Goal: Information Seeking & Learning: Learn about a topic

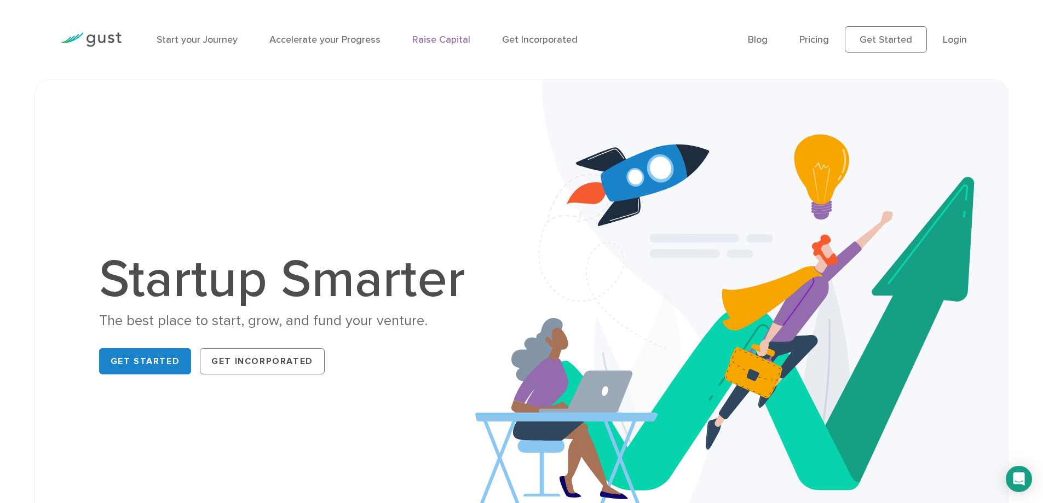
drag, startPoint x: 0, startPoint y: 0, endPoint x: 426, endPoint y: 40, distance: 428.0
click at [426, 40] on link "Raise Capital" at bounding box center [441, 40] width 58 height 12
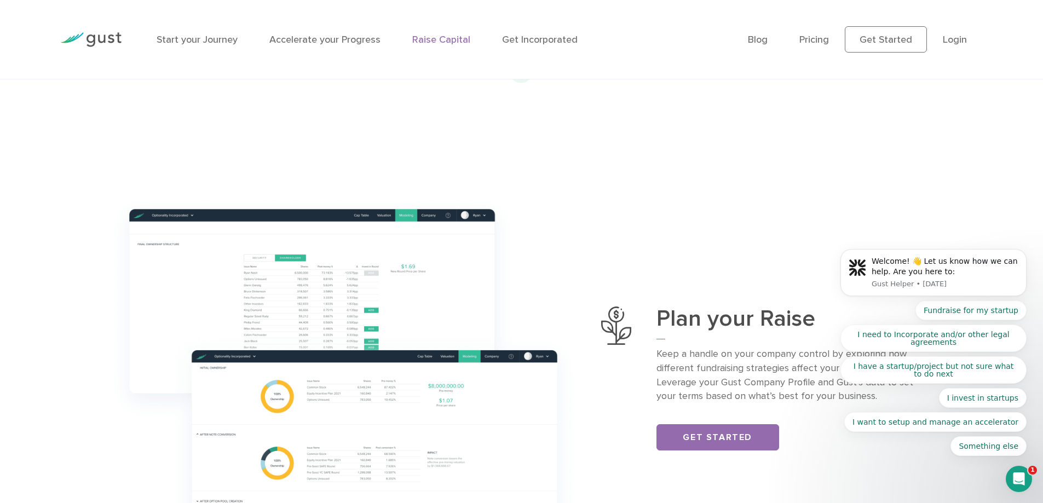
scroll to position [383, 0]
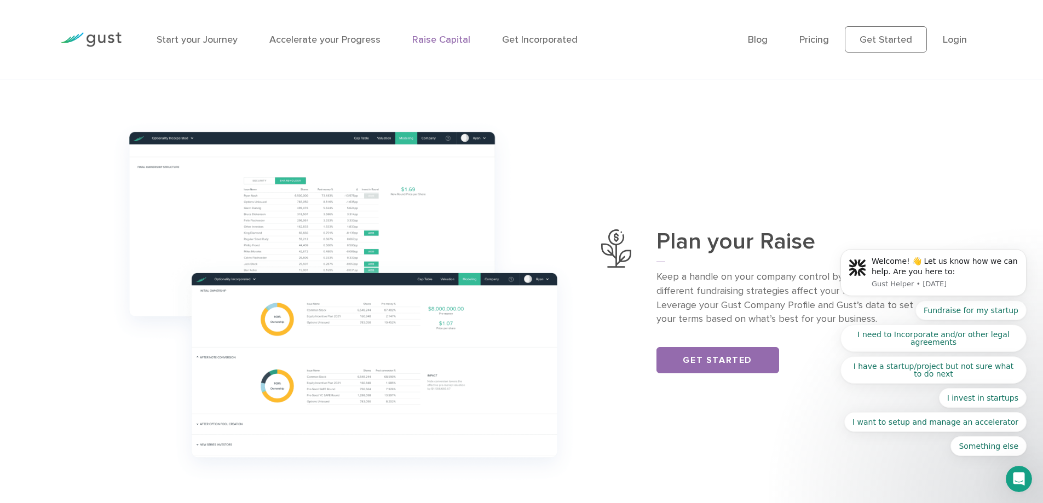
click at [278, 323] on img at bounding box center [343, 301] width 483 height 381
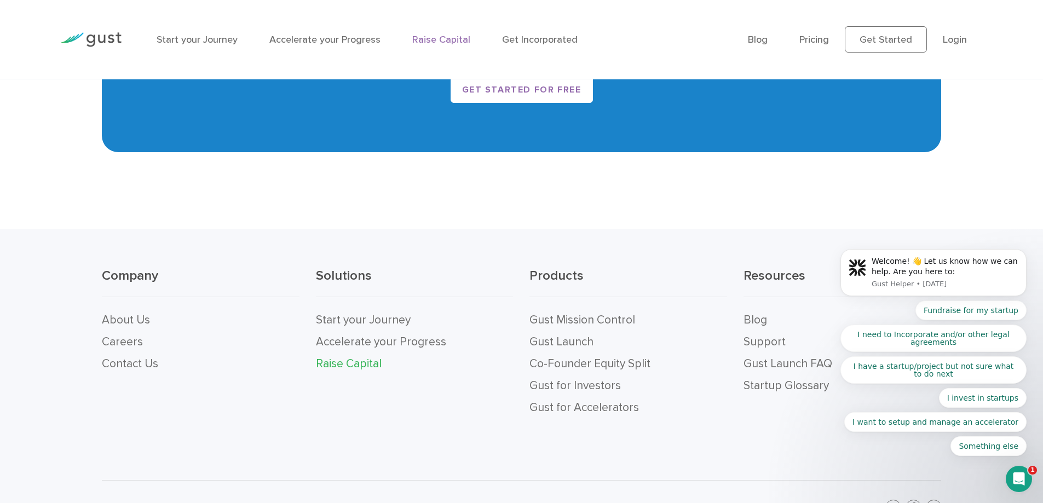
scroll to position [2331, 0]
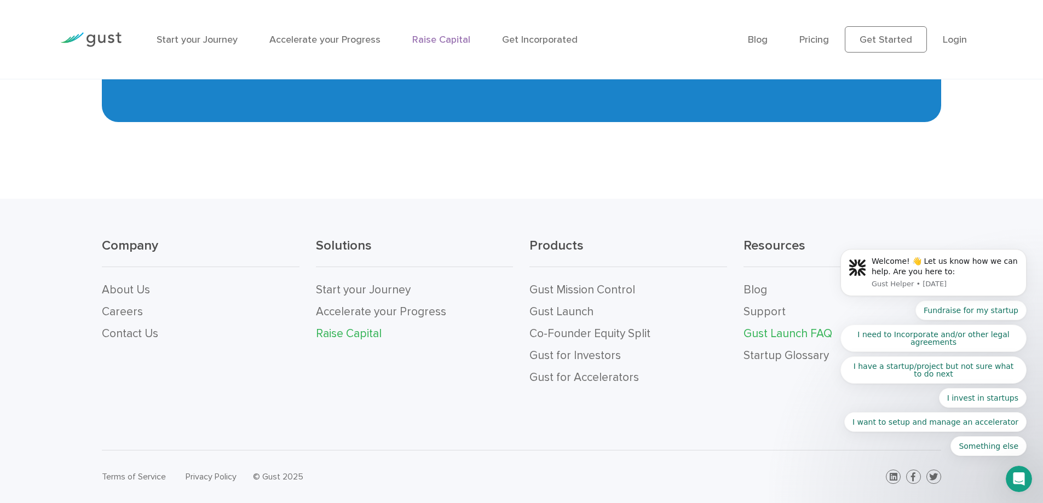
click at [784, 332] on link "Gust Launch FAQ" at bounding box center [788, 334] width 89 height 14
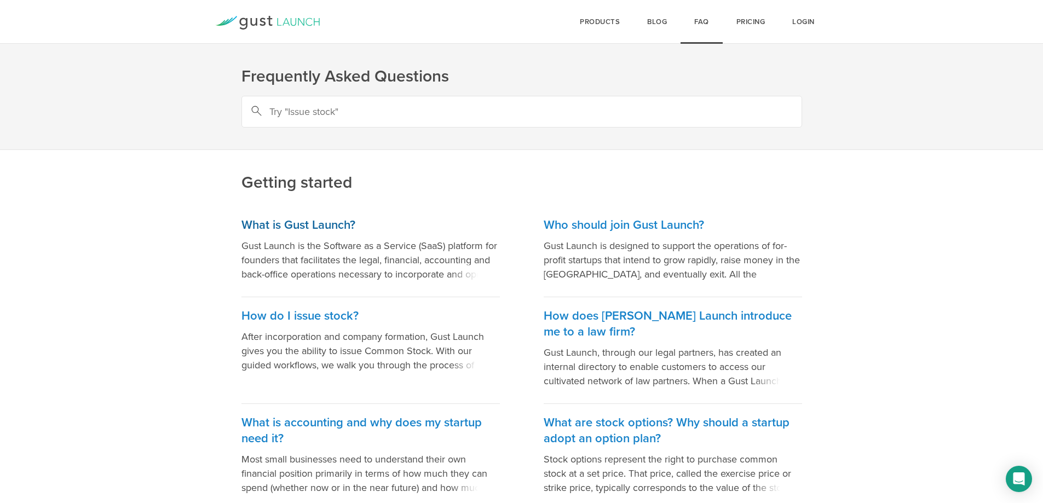
click at [300, 227] on h3 "What is Gust Launch?" at bounding box center [371, 225] width 259 height 16
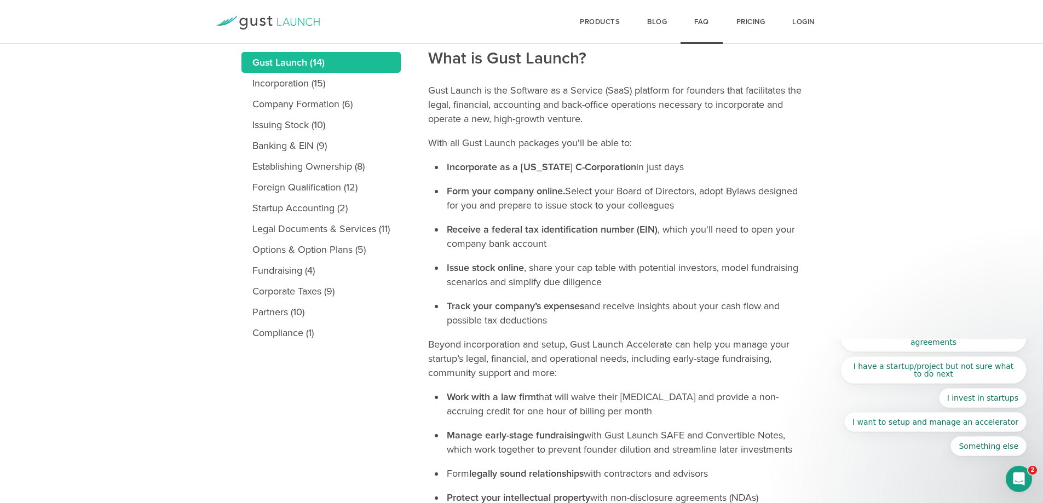
scroll to position [60, 0]
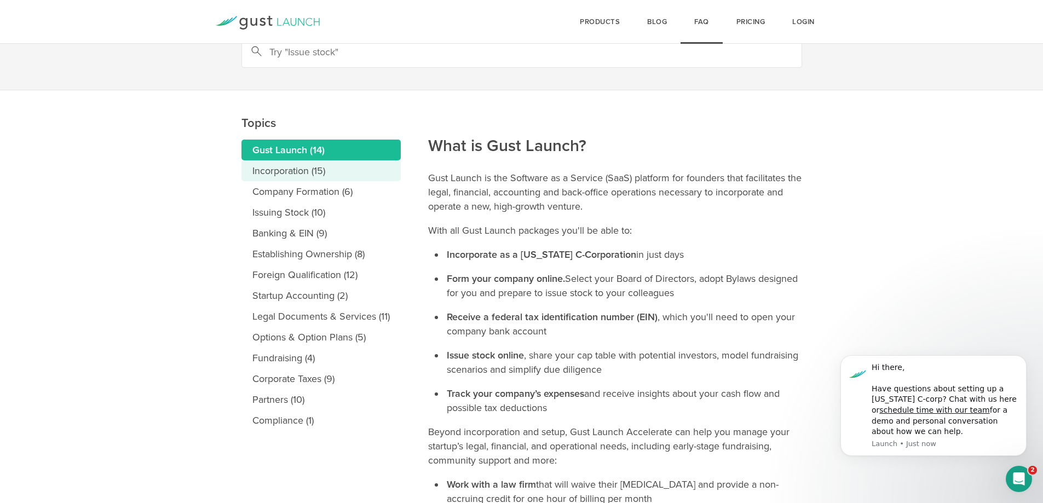
click at [296, 170] on link "Incorporation (15)" at bounding box center [321, 170] width 159 height 21
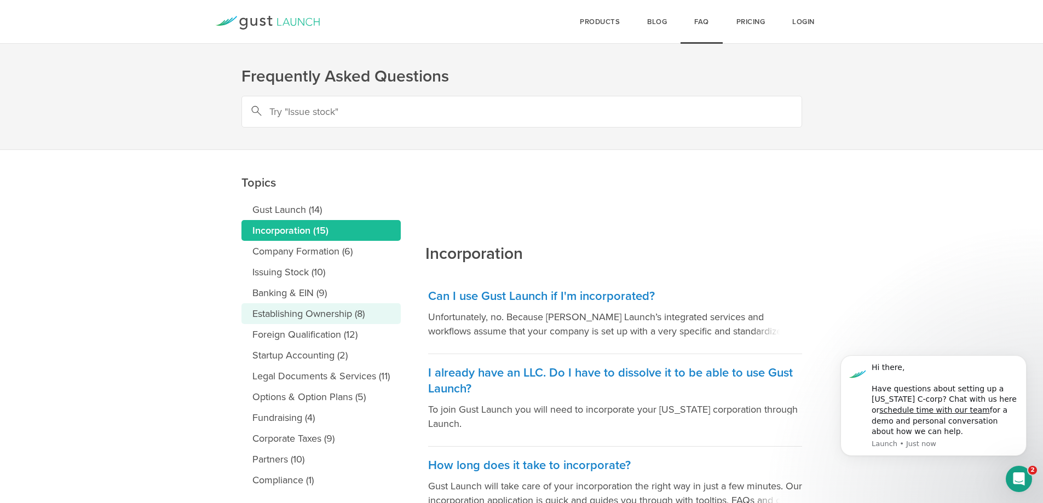
click at [290, 316] on link "Establishing Ownership (8)" at bounding box center [321, 313] width 159 height 21
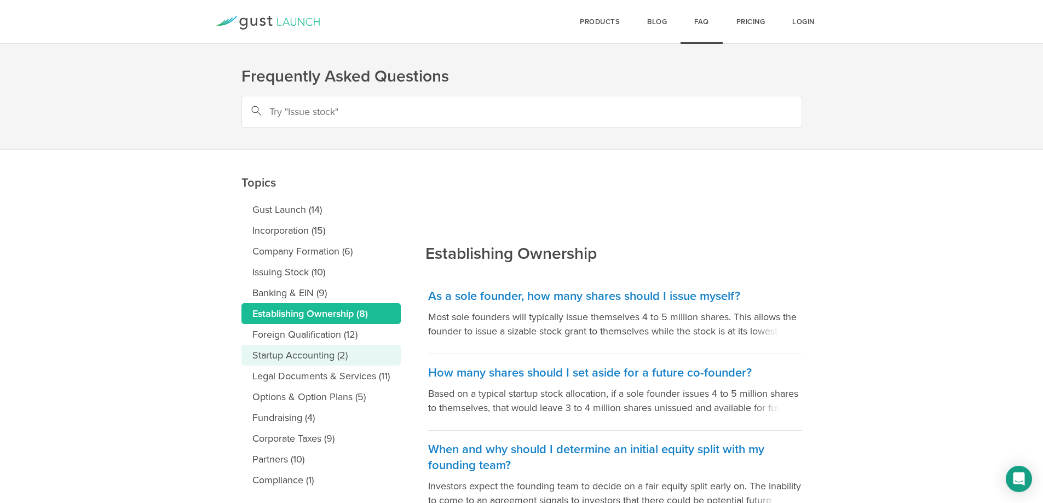
click at [308, 360] on link "Startup Accounting (2)" at bounding box center [321, 355] width 159 height 21
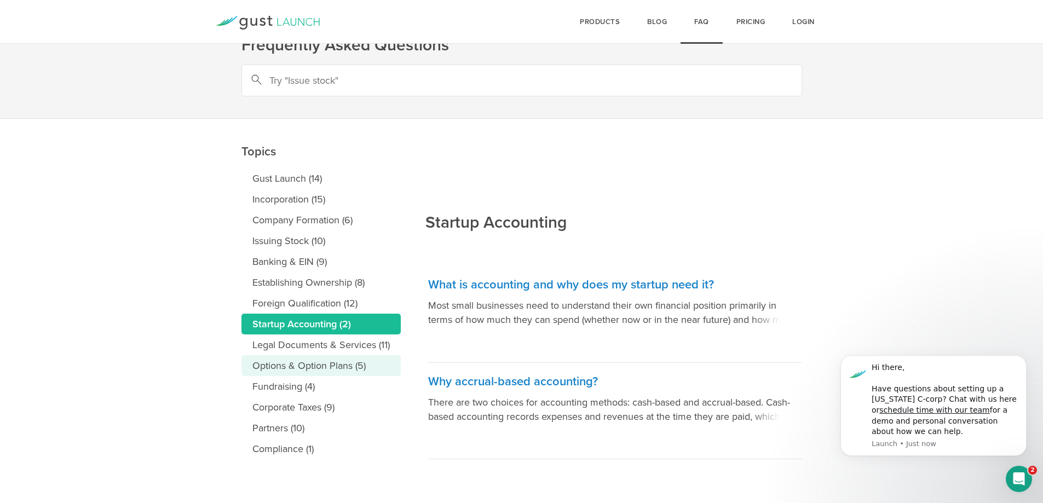
click at [308, 361] on link "Options & Option Plans (5)" at bounding box center [321, 365] width 159 height 21
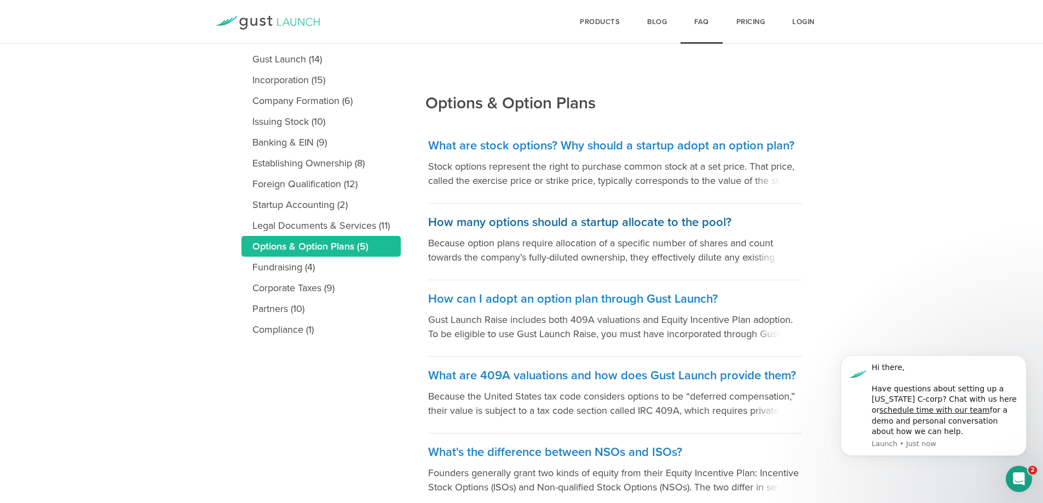
scroll to position [202, 0]
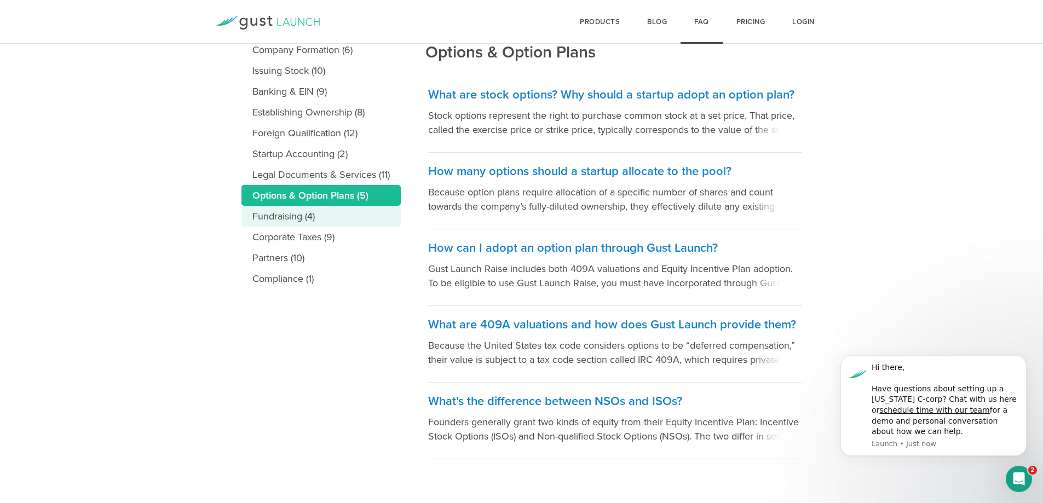
click at [293, 219] on link "Fundraising (4)" at bounding box center [321, 216] width 159 height 21
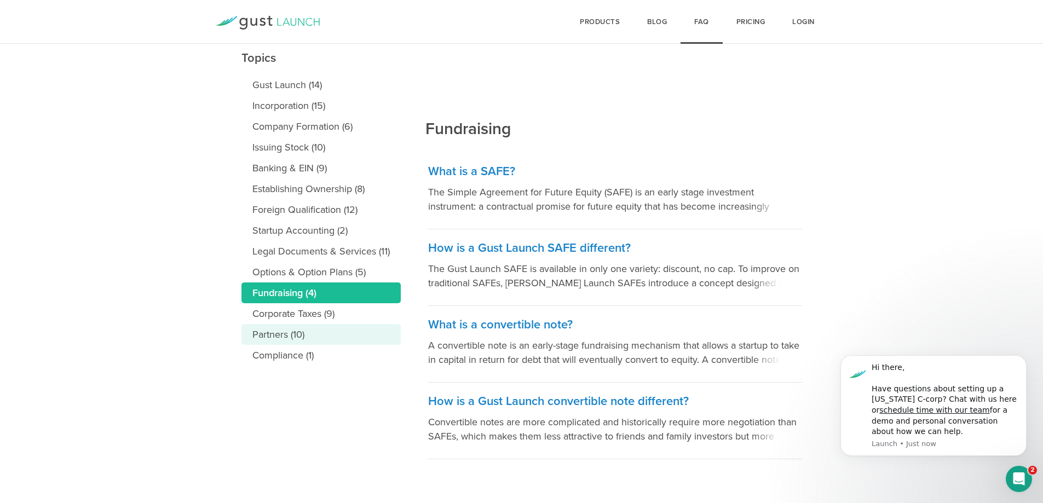
click at [296, 334] on link "Partners (10)" at bounding box center [321, 334] width 159 height 21
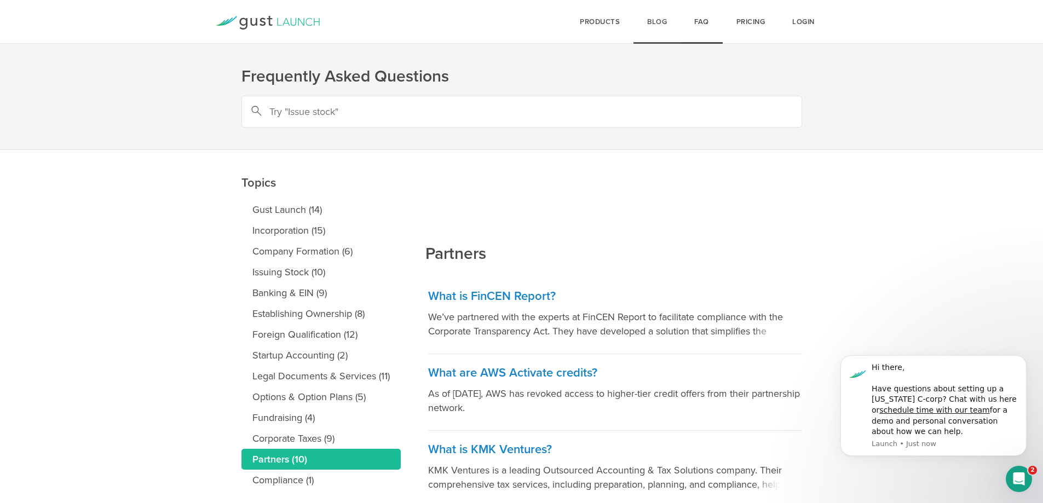
click at [666, 28] on link "Blog" at bounding box center [657, 22] width 47 height 44
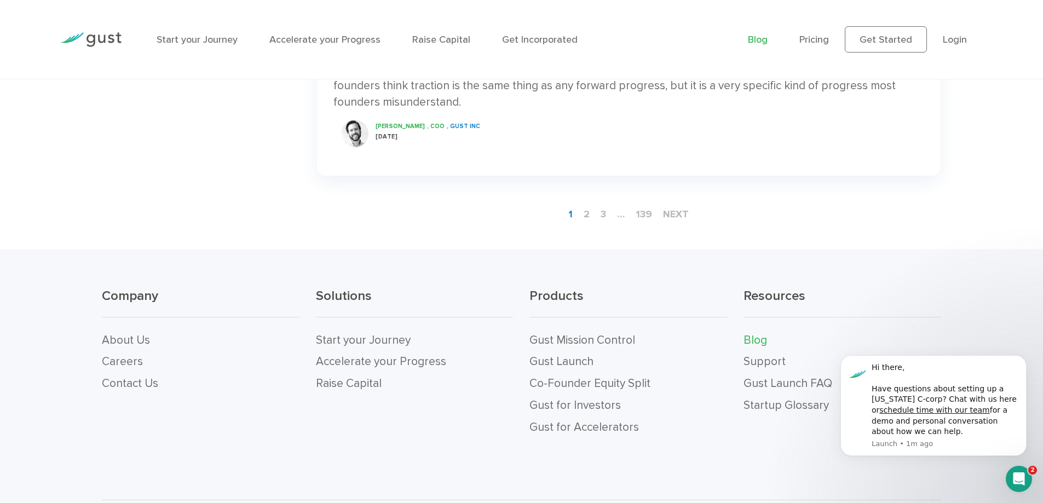
scroll to position [1917, 0]
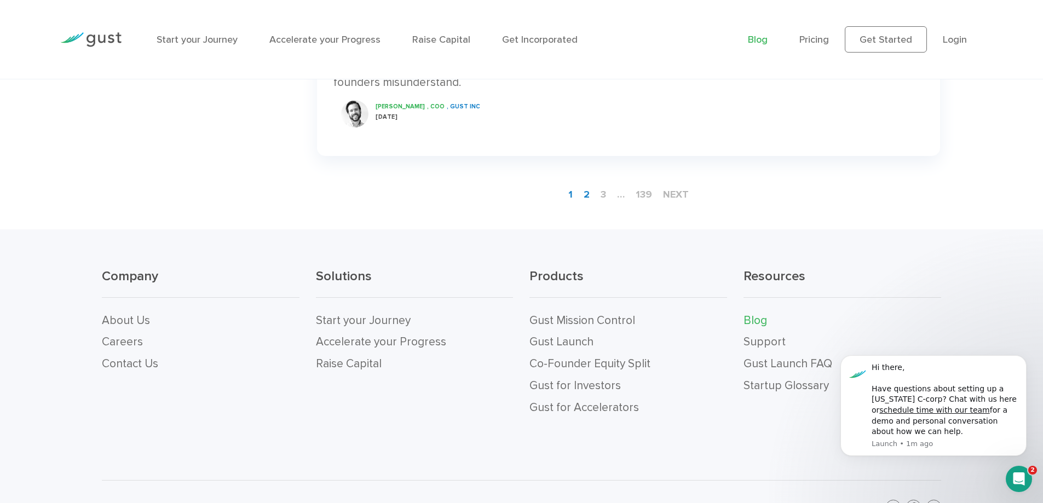
click at [587, 193] on link "2" at bounding box center [587, 195] width 15 height 20
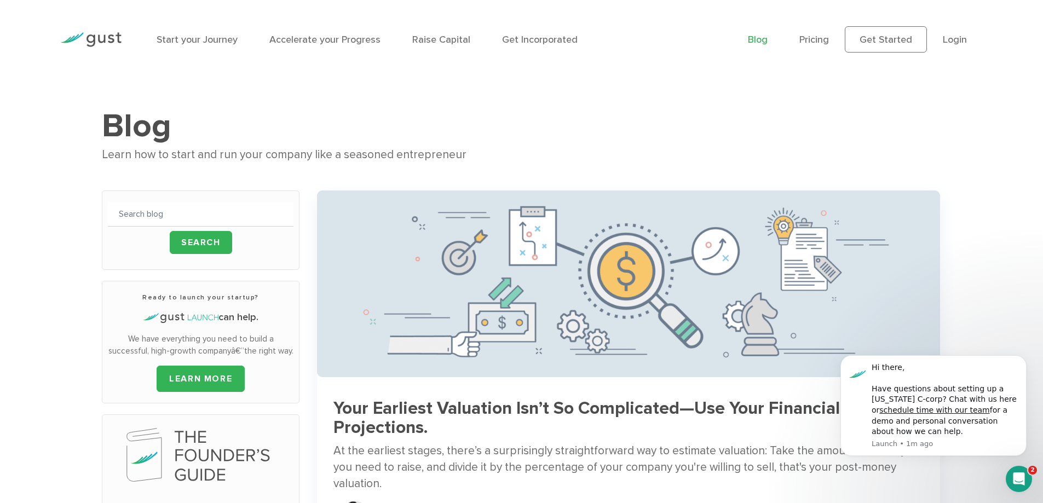
scroll to position [219, 0]
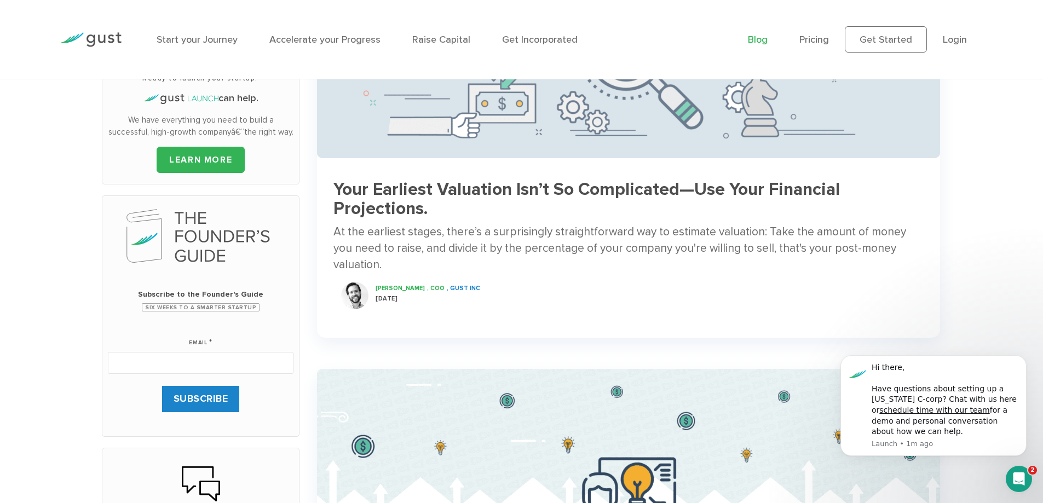
click at [590, 194] on h3 "Your Earliest Valuation Isn’t So Complicated—Use Your Financial Projections." at bounding box center [629, 199] width 590 height 38
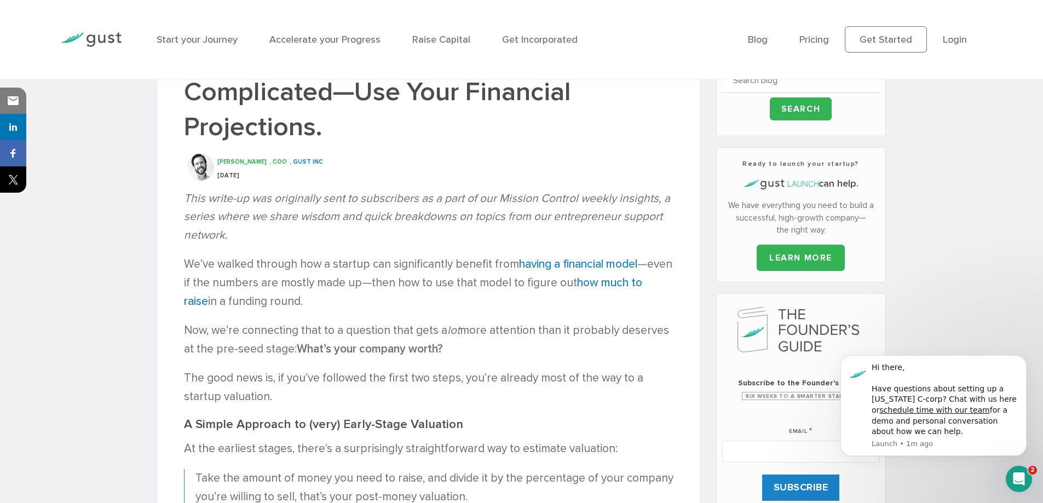
scroll to position [274, 0]
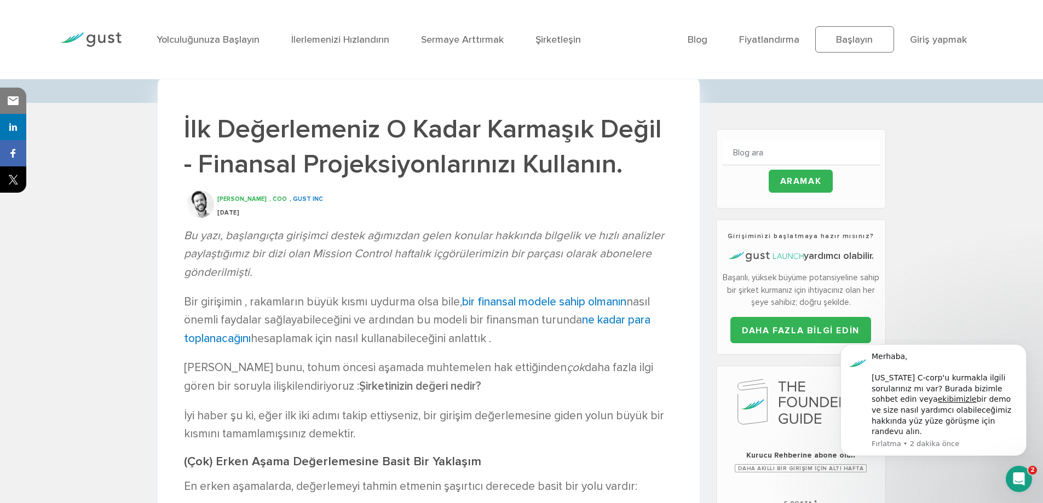
drag, startPoint x: 277, startPoint y: 250, endPoint x: 456, endPoint y: 264, distance: 179.7
click at [456, 264] on p "Bu yazı, başlangıçta girişimci destek ağımızdan gelen konular hakkında bilgelik…" at bounding box center [429, 254] width 490 height 55
drag, startPoint x: 407, startPoint y: 251, endPoint x: 636, endPoint y: 259, distance: 229.1
click at [636, 259] on font "Bu yazı, başlangıçta girişimci destek ağımızdan gelen konular hakkında bilgelik…" at bounding box center [424, 254] width 480 height 50
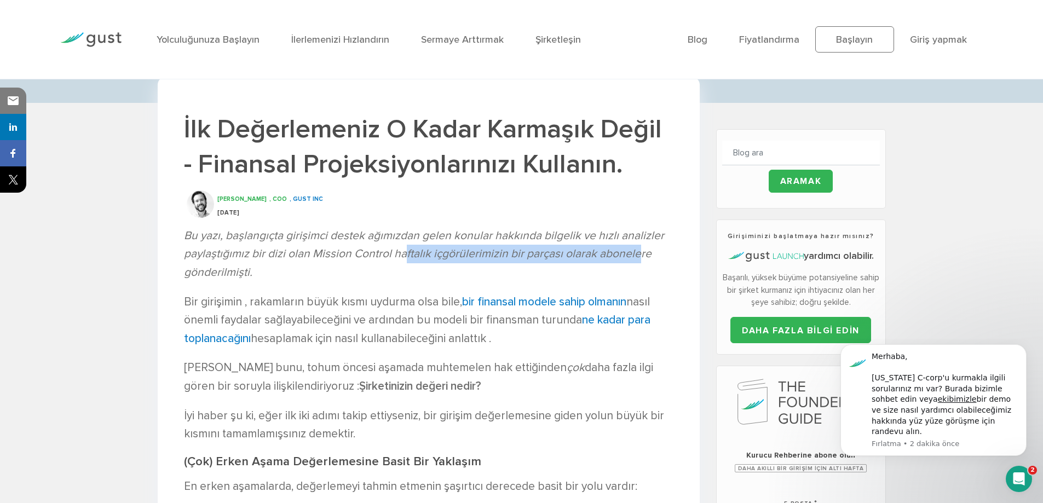
click at [636, 259] on font "Bu yazı, başlangıçta girişimci destek ağımızdan gelen konular hakkında bilgelik…" at bounding box center [424, 254] width 480 height 50
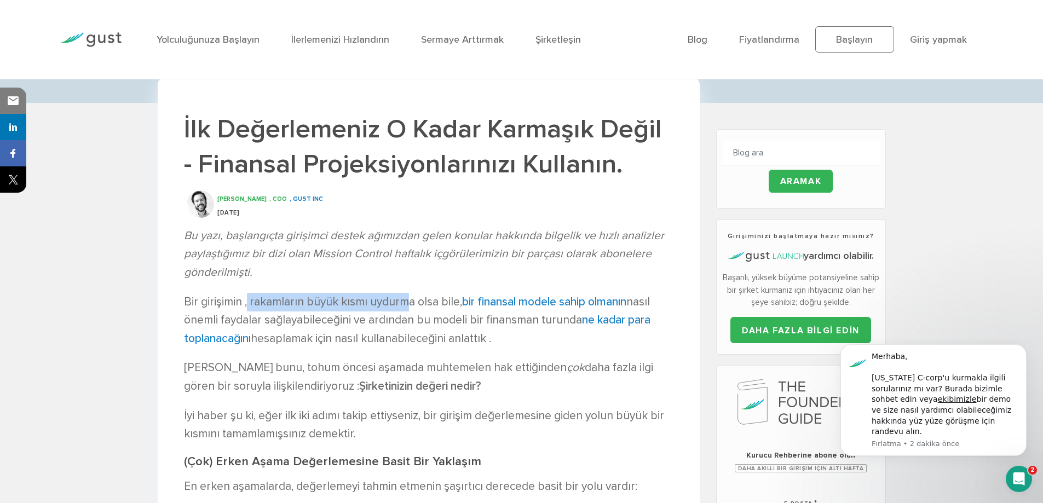
drag, startPoint x: 249, startPoint y: 297, endPoint x: 405, endPoint y: 304, distance: 155.7
click at [405, 304] on font "Bir girişimin , rakamların büyük kısmı uydurma olsa bile," at bounding box center [323, 302] width 278 height 14
drag, startPoint x: 410, startPoint y: 304, endPoint x: 453, endPoint y: 304, distance: 42.7
click at [453, 304] on font "Bir girişimin , rakamların büyük kısmı uydurma olsa bile," at bounding box center [323, 302] width 278 height 14
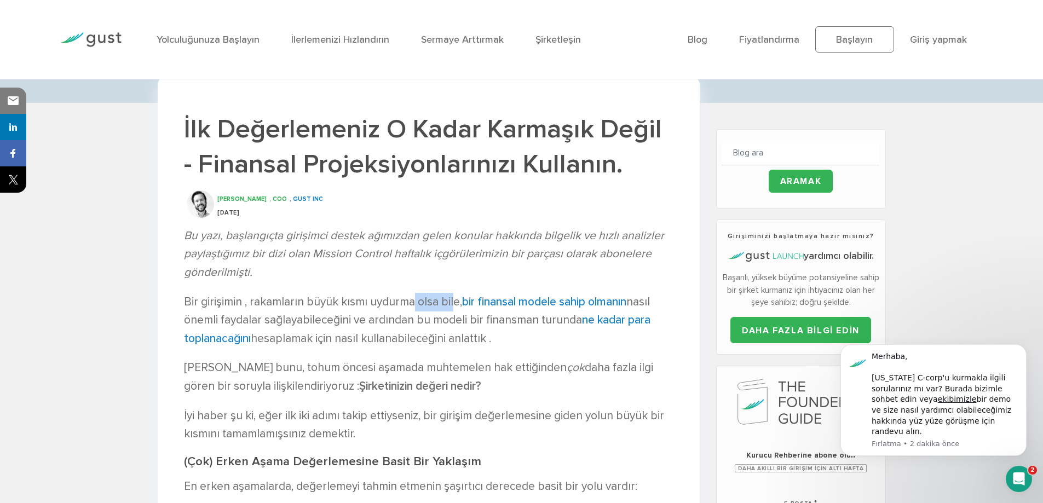
click at [453, 304] on font "Bir girişimin , rakamların büyük kısmı uydurma olsa bile," at bounding box center [323, 302] width 278 height 14
drag, startPoint x: 432, startPoint y: 302, endPoint x: 661, endPoint y: 305, distance: 228.4
click at [661, 305] on p "Bir girişimin , rakamların büyük kısmı uydurma olsa bile, bir finansal modele s…" at bounding box center [429, 320] width 490 height 55
drag, startPoint x: 277, startPoint y: 322, endPoint x: 416, endPoint y: 326, distance: 139.2
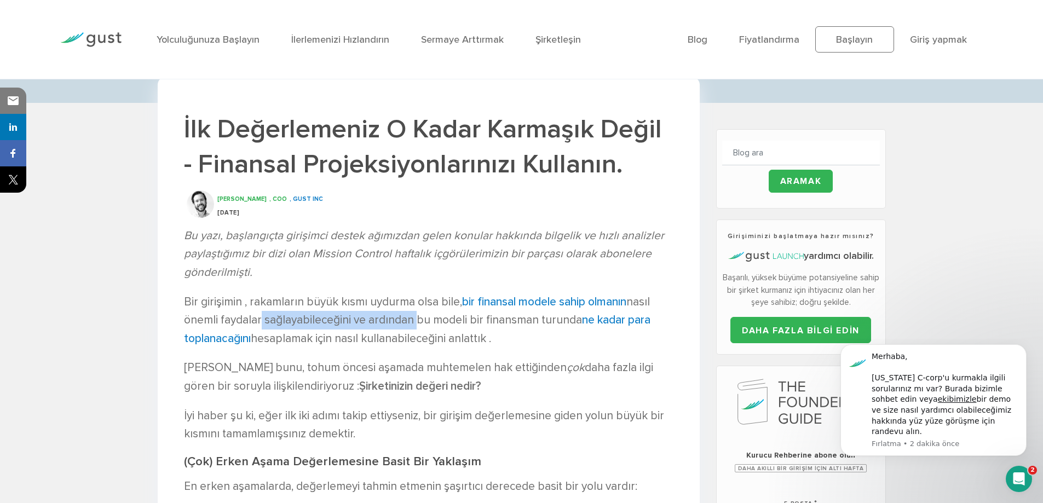
click at [416, 326] on font "nasıl önemli faydalar sağlayabileceğini ve ardından bu modeli bir finansman tur…" at bounding box center [417, 311] width 466 height 32
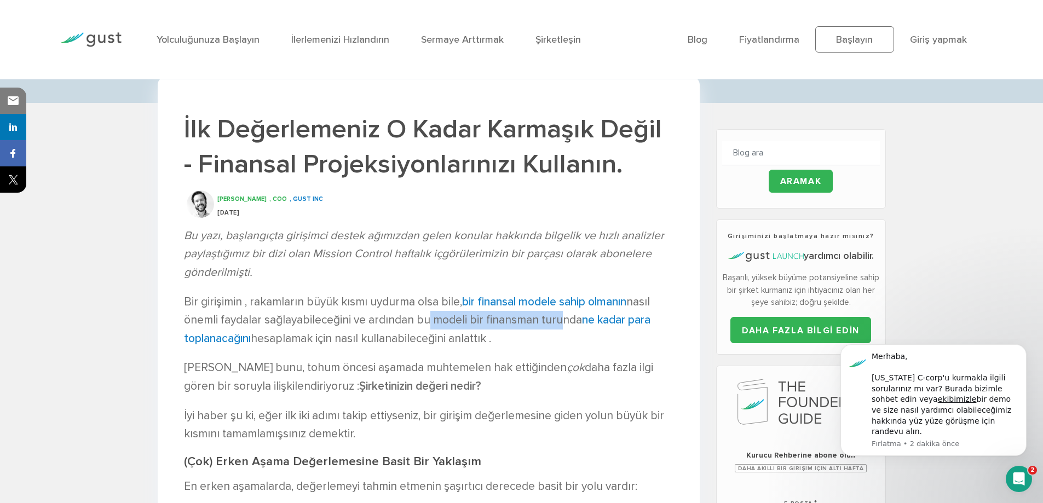
drag, startPoint x: 422, startPoint y: 324, endPoint x: 555, endPoint y: 324, distance: 132.6
click at [555, 324] on font "nasıl önemli faydalar sağlayabileceğini ve ardından bu modeli bir finansman tur…" at bounding box center [417, 311] width 466 height 32
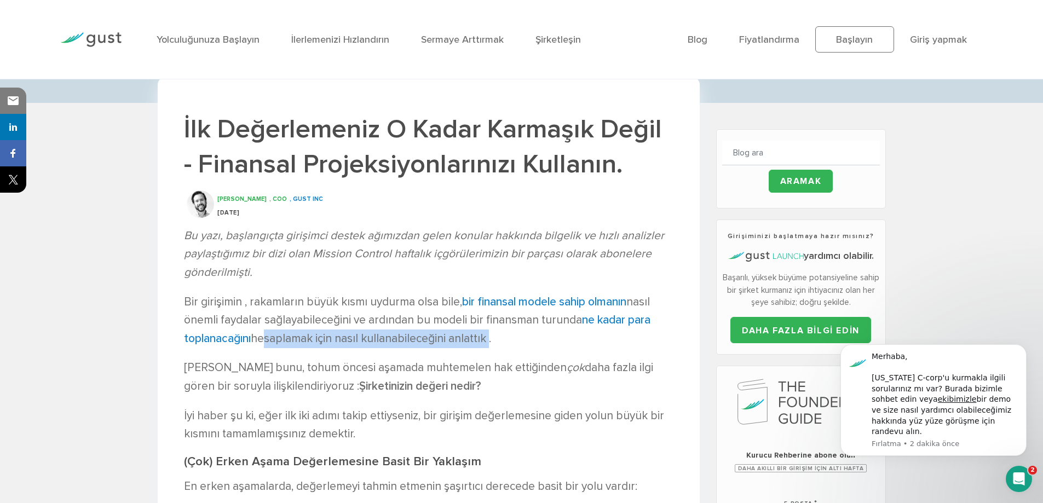
drag, startPoint x: 263, startPoint y: 340, endPoint x: 486, endPoint y: 339, distance: 222.9
click at [486, 339] on font "hesaplamak için nasıl kullanabileceğini anlattık ." at bounding box center [371, 339] width 240 height 14
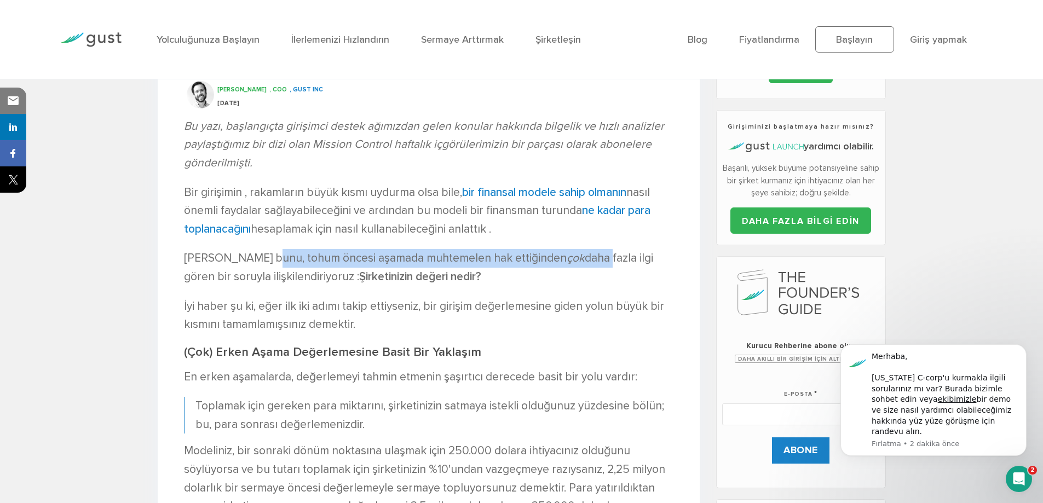
drag, startPoint x: 257, startPoint y: 255, endPoint x: 558, endPoint y: 257, distance: 300.7
click at [558, 257] on p "Şimdi bunu, tohum öncesi aşamada muhtemelen hak ettiğinden çok daha fazla ilgi …" at bounding box center [429, 267] width 490 height 37
click at [558, 257] on font "daha fazla ilgi gören bir soruyla ilişkilendiriyoruz :" at bounding box center [418, 267] width 469 height 32
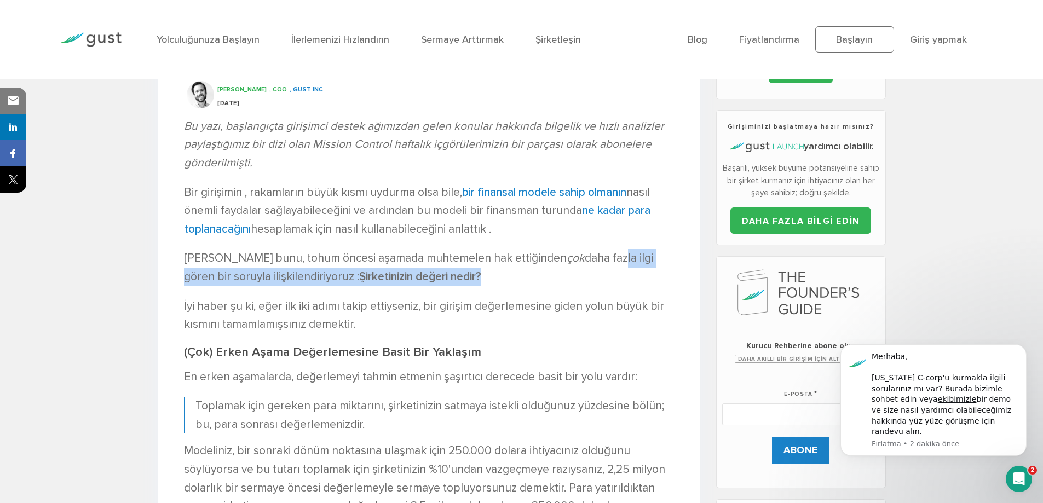
drag, startPoint x: 573, startPoint y: 261, endPoint x: 646, endPoint y: 270, distance: 73.4
click at [646, 270] on p "Şimdi bunu, tohum öncesi aşamada muhtemelen hak ettiğinden çok daha fazla ilgi …" at bounding box center [429, 267] width 490 height 37
drag, startPoint x: 188, startPoint y: 280, endPoint x: 462, endPoint y: 279, distance: 273.9
click at [462, 279] on p "Şimdi bunu, tohum öncesi aşamada muhtemelen hak ettiğinden çok daha fazla ilgi …" at bounding box center [429, 267] width 490 height 37
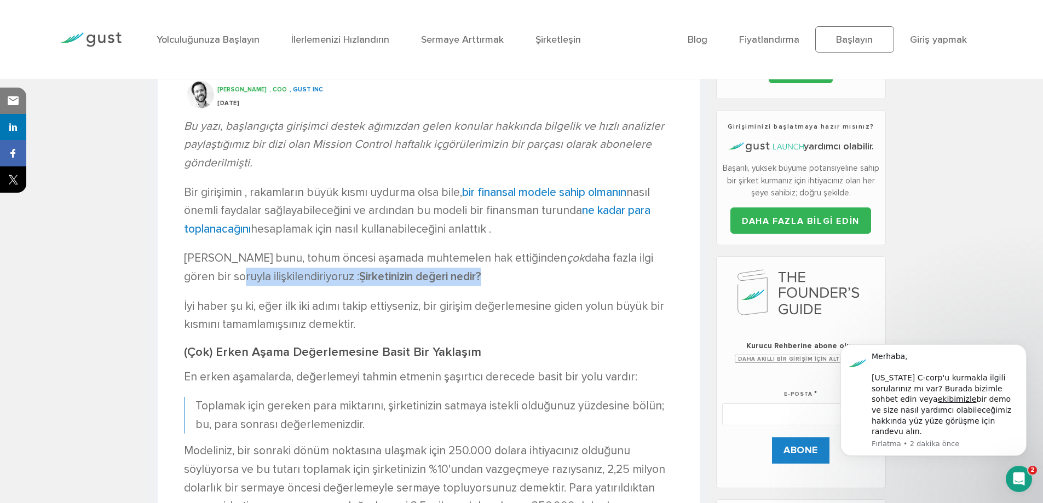
click at [462, 279] on p "Şimdi bunu, tohum öncesi aşamada muhtemelen hak ettiğinden çok daha fazla ilgi …" at bounding box center [429, 267] width 490 height 37
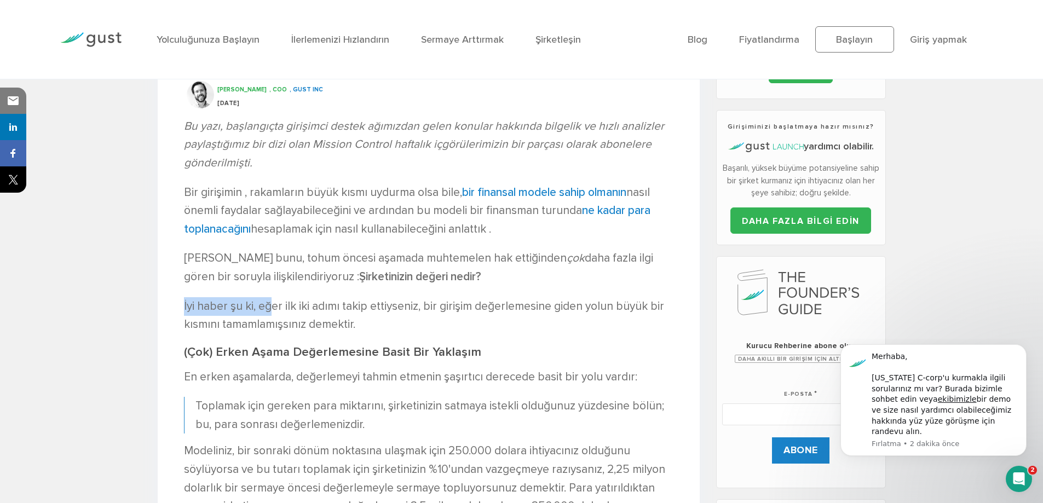
drag, startPoint x: 179, startPoint y: 308, endPoint x: 272, endPoint y: 308, distance: 93.1
click at [272, 308] on font "İyi haber şu ki, eğer ilk iki adımı takip ettiyseniz, bir girişim değerlemesine…" at bounding box center [424, 316] width 480 height 32
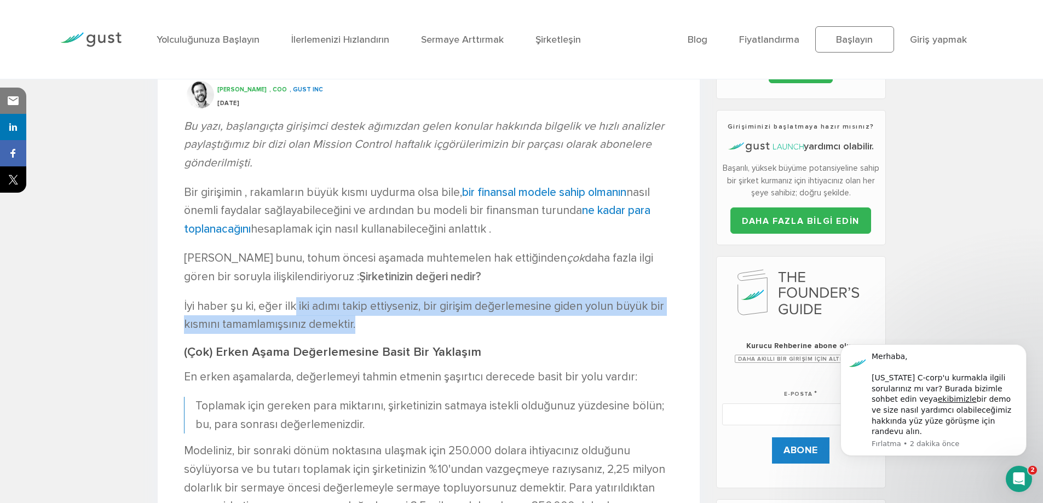
drag, startPoint x: 308, startPoint y: 308, endPoint x: 611, endPoint y: 319, distance: 303.7
click at [611, 319] on p "İyi haber şu ki, eğer ilk iki adımı takip ettiyseniz, bir girişim değerlemesine…" at bounding box center [429, 315] width 490 height 37
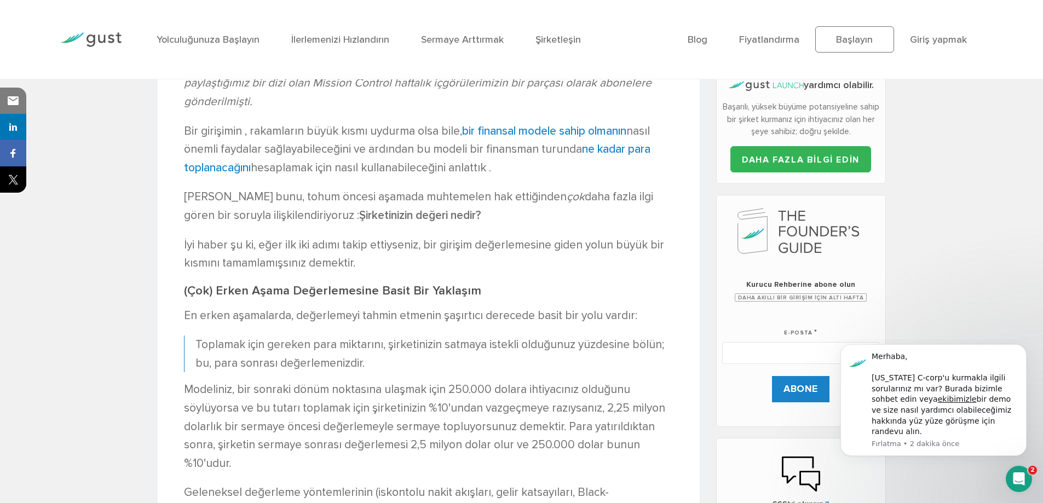
scroll to position [493, 0]
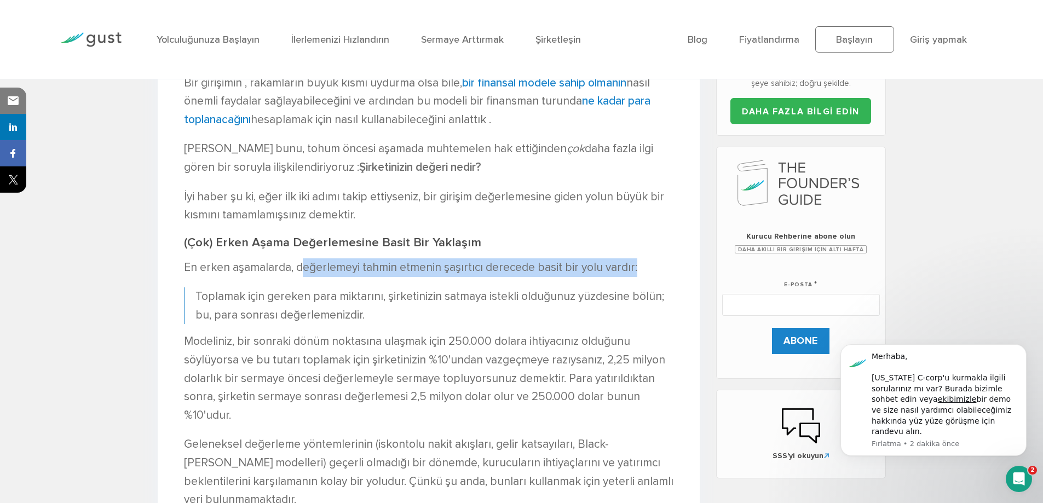
drag, startPoint x: 311, startPoint y: 269, endPoint x: 657, endPoint y: 267, distance: 346.2
click at [657, 267] on p "En erken aşamalarda, değerlemeyi tahmin etmenin şaşırtıcı derecede basit bir yo…" at bounding box center [429, 268] width 490 height 19
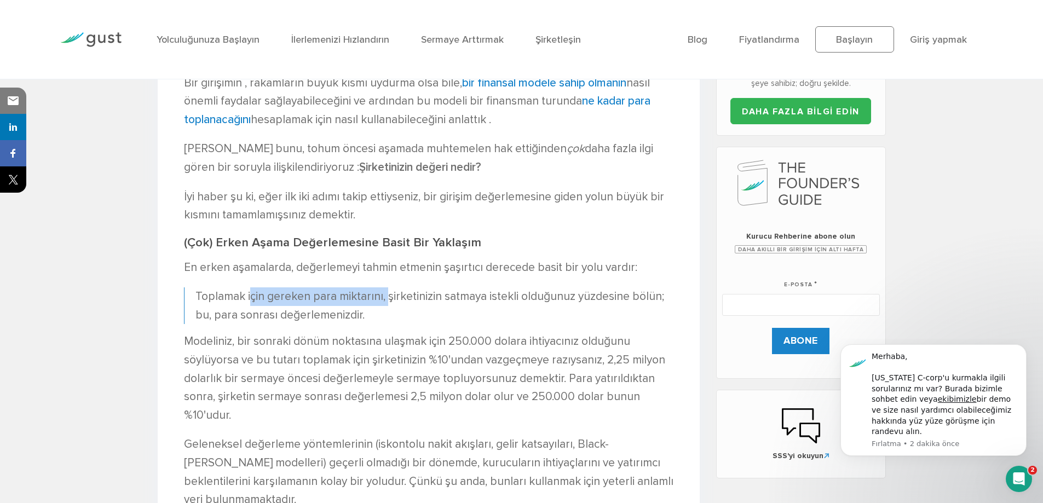
drag, startPoint x: 252, startPoint y: 295, endPoint x: 386, endPoint y: 296, distance: 133.7
click at [386, 296] on font "Toplamak için gereken para miktarını, şirketinizin satmaya istekli olduğunuz yü…" at bounding box center [430, 306] width 469 height 32
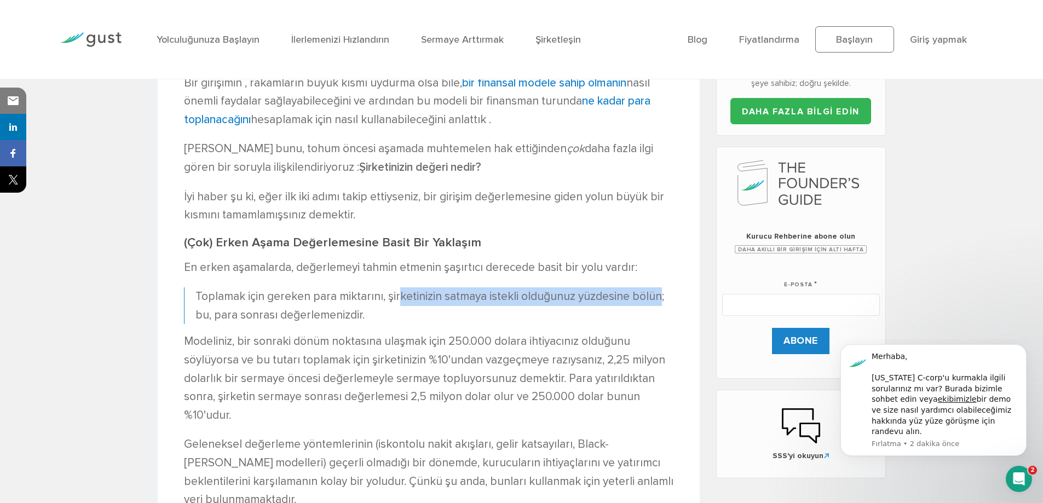
drag, startPoint x: 395, startPoint y: 299, endPoint x: 656, endPoint y: 301, distance: 260.7
click at [656, 301] on font "Toplamak için gereken para miktarını, şirketinizin satmaya istekli olduğunuz yü…" at bounding box center [430, 306] width 469 height 32
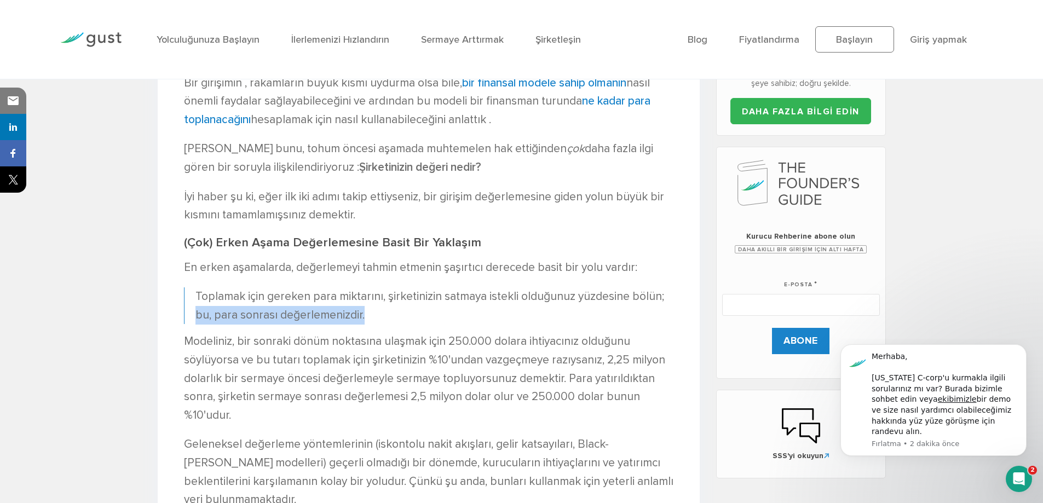
drag, startPoint x: 196, startPoint y: 317, endPoint x: 374, endPoint y: 313, distance: 178.6
click at [374, 313] on p "Toplamak için gereken para miktarını, şirketinizin satmaya istekli olduğunuz yü…" at bounding box center [435, 306] width 478 height 37
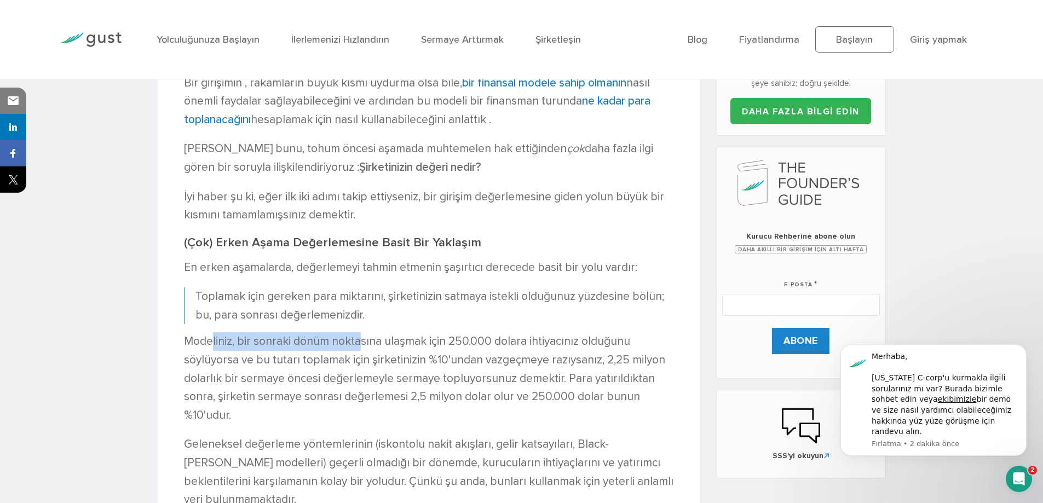
drag, startPoint x: 298, startPoint y: 340, endPoint x: 360, endPoint y: 341, distance: 61.9
click at [360, 341] on font "Modeliniz, bir sonraki dönüm noktasına ulaşmak için 250.000 dolara ihtiyacınız …" at bounding box center [424, 378] width 481 height 87
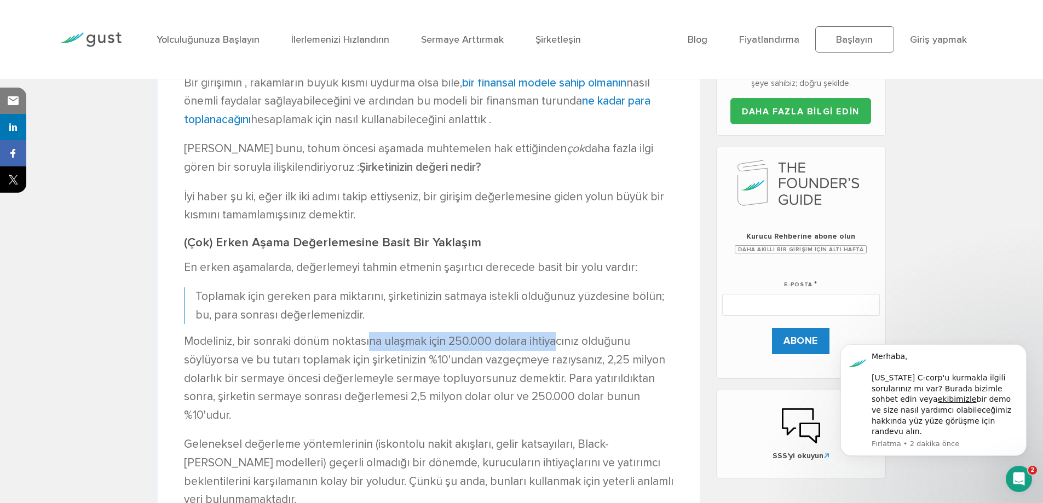
drag, startPoint x: 370, startPoint y: 342, endPoint x: 553, endPoint y: 345, distance: 182.4
click at [553, 345] on font "Modeliniz, bir sonraki dönüm noktasına ulaşmak için 250.000 dolara ihtiyacınız …" at bounding box center [424, 378] width 481 height 87
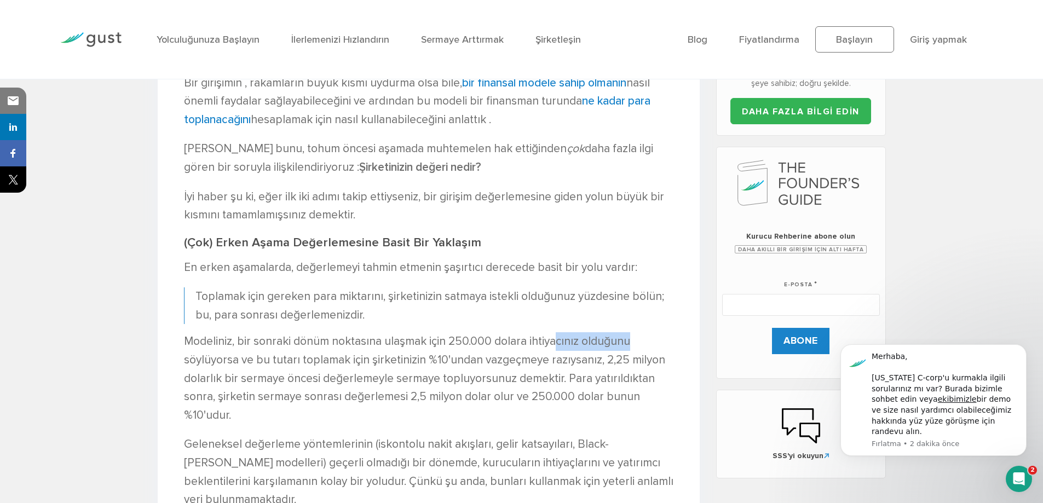
drag, startPoint x: 560, startPoint y: 343, endPoint x: 639, endPoint y: 343, distance: 79.4
click at [639, 343] on p "Modeliniz, bir sonraki dönüm noktasına ulaşmak için 250.000 dolara ihtiyacınız …" at bounding box center [429, 378] width 490 height 92
drag, startPoint x: 249, startPoint y: 361, endPoint x: 350, endPoint y: 362, distance: 101.3
click at [350, 362] on font "Modeliniz, bir sonraki dönüm noktasına ulaşmak için 250.000 dolara ihtiyacınız …" at bounding box center [424, 378] width 481 height 87
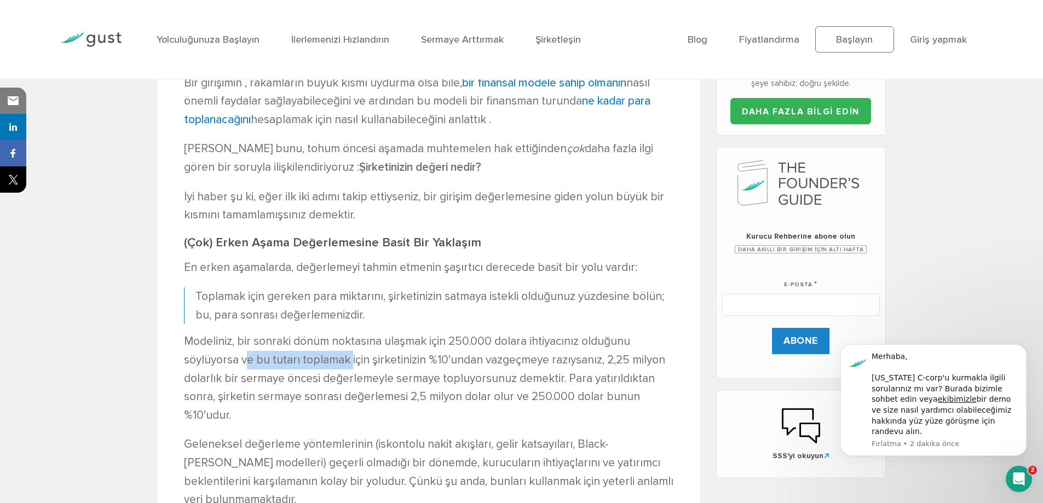
click at [350, 362] on font "Modeliniz, bir sonraki dönüm noktasına ulaşmak için 250.000 dolara ihtiyacınız …" at bounding box center [424, 378] width 481 height 87
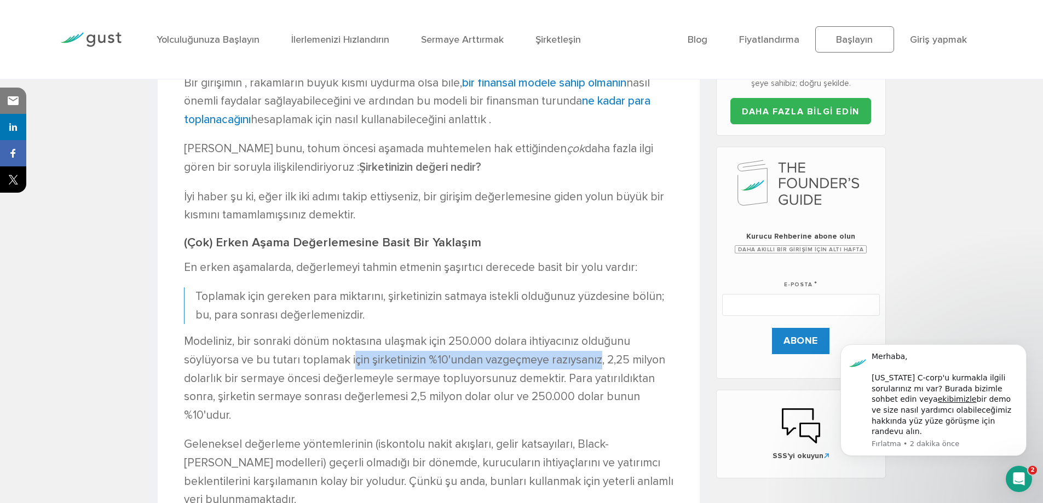
drag, startPoint x: 392, startPoint y: 362, endPoint x: 599, endPoint y: 368, distance: 206.6
click at [599, 368] on p "Modeliniz, bir sonraki dönüm noktasına ulaşmak için 250.000 dolara ihtiyacınız …" at bounding box center [429, 378] width 490 height 92
drag, startPoint x: 610, startPoint y: 365, endPoint x: 673, endPoint y: 364, distance: 63.0
click at [673, 364] on p "Modeliniz, bir sonraki dönüm noktasına ulaşmak için 250.000 dolara ihtiyacınız …" at bounding box center [429, 378] width 490 height 92
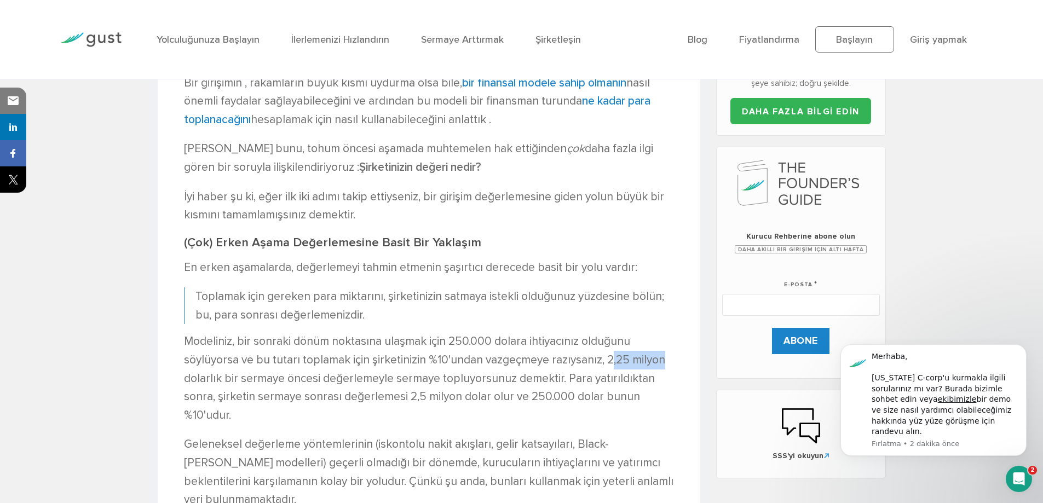
click at [673, 364] on p "Modeliniz, bir sonraki dönüm noktasına ulaşmak için 250.000 dolara ihtiyacınız …" at bounding box center [429, 378] width 490 height 92
drag, startPoint x: 191, startPoint y: 380, endPoint x: 288, endPoint y: 379, distance: 97.0
click at [288, 379] on font "Modeliniz, bir sonraki dönüm noktasına ulaşmak için 250.000 dolara ihtiyacınız …" at bounding box center [424, 378] width 481 height 87
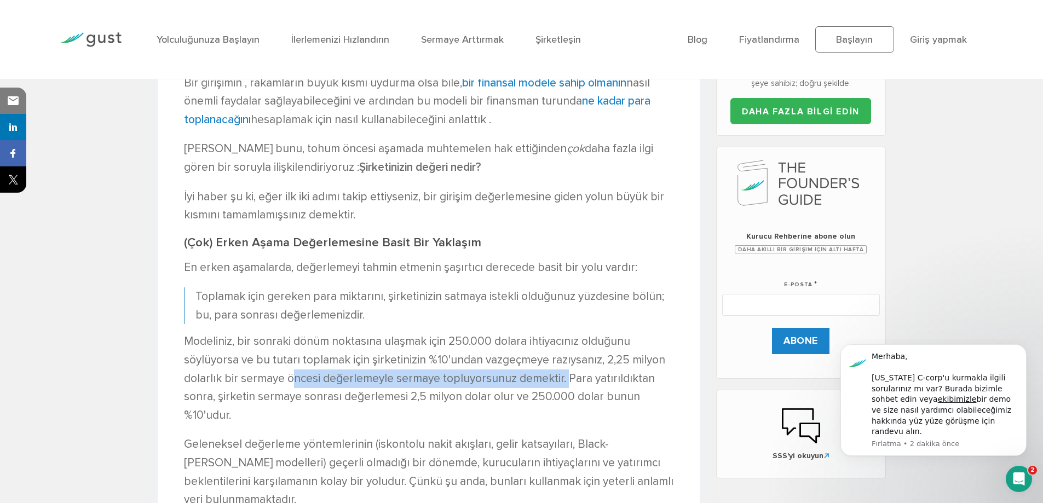
drag, startPoint x: 292, startPoint y: 379, endPoint x: 565, endPoint y: 382, distance: 272.8
click at [565, 382] on font "Modeliniz, bir sonraki dönüm noktasına ulaşmak için 250.000 dolara ihtiyacınız …" at bounding box center [424, 378] width 481 height 87
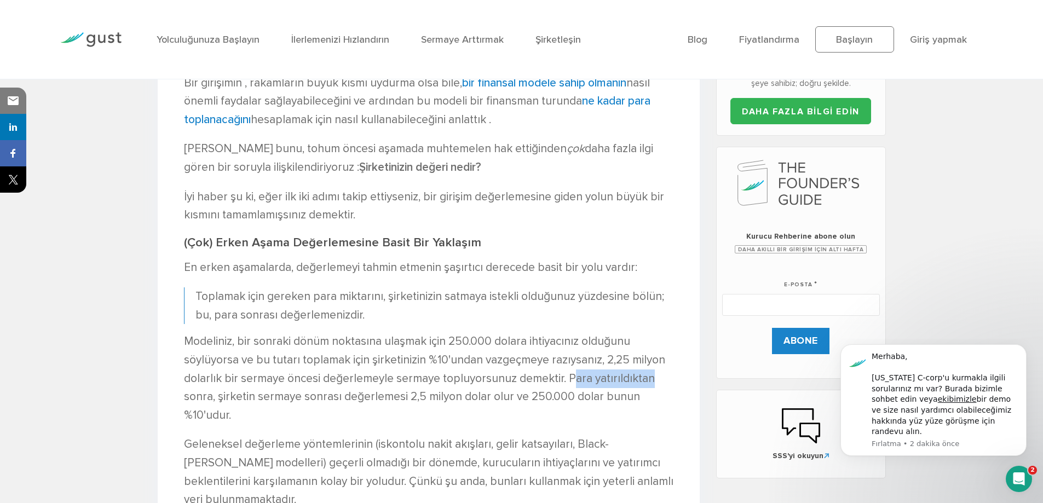
drag, startPoint x: 583, startPoint y: 382, endPoint x: 661, endPoint y: 386, distance: 77.9
click at [661, 386] on p "Modeliniz, bir sonraki dönüm noktasına ulaşmak için 250.000 dolara ihtiyacınız …" at bounding box center [429, 378] width 490 height 92
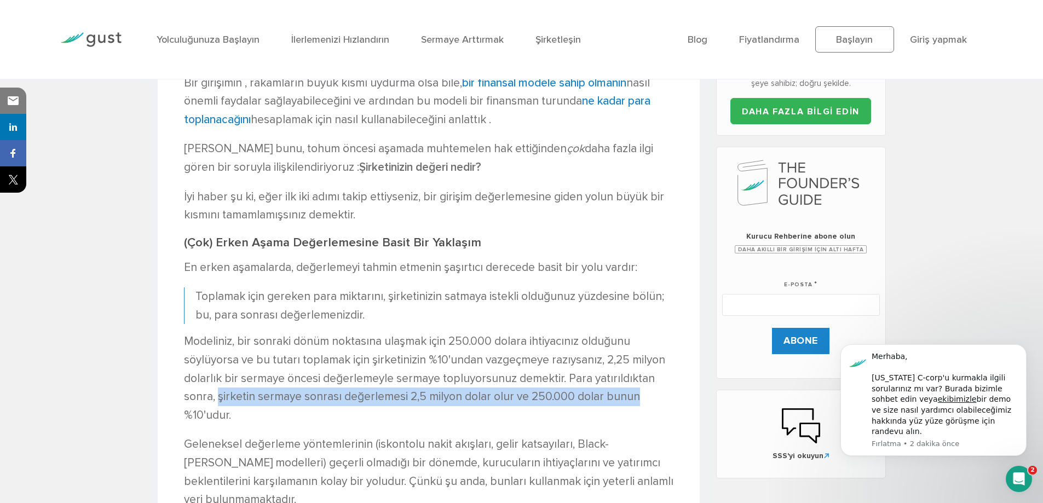
drag, startPoint x: 319, startPoint y: 397, endPoint x: 635, endPoint y: 405, distance: 316.2
click at [635, 405] on p "Modeliniz, bir sonraki dönüm noktasına ulaşmak için 250.000 dolara ihtiyacınız …" at bounding box center [429, 378] width 490 height 92
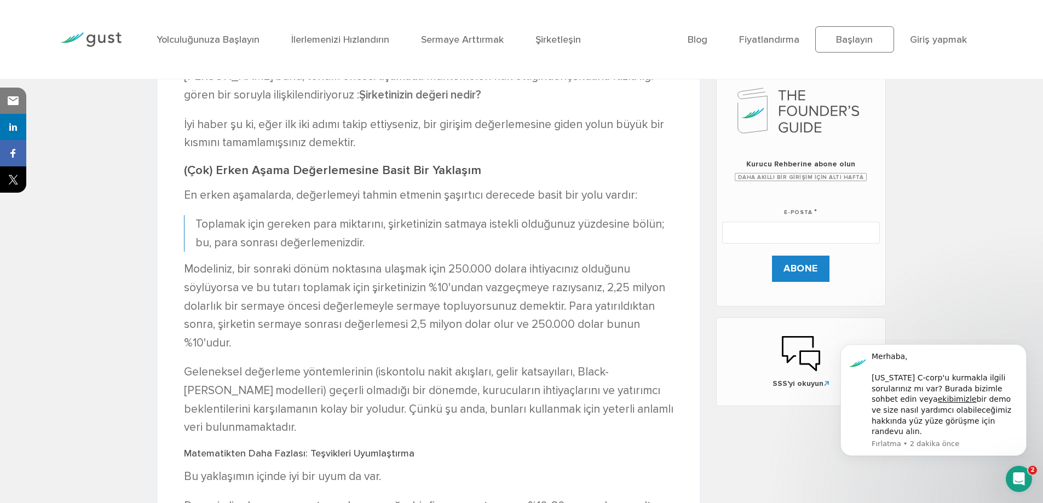
scroll to position [603, 0]
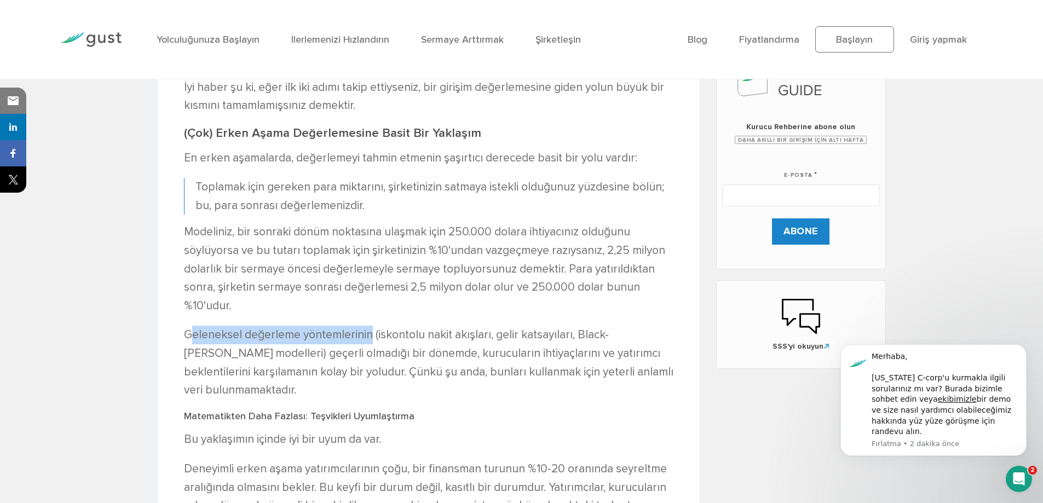
drag, startPoint x: 191, startPoint y: 337, endPoint x: 369, endPoint y: 336, distance: 177.5
click at [369, 336] on font "Geleneksel değerleme yöntemlerinin (iskontolu nakit akışları, gelir katsayıları…" at bounding box center [429, 362] width 490 height 69
drag, startPoint x: 187, startPoint y: 339, endPoint x: 369, endPoint y: 334, distance: 181.4
click at [369, 334] on font "Geleneksel değerleme yöntemlerinin (iskontolu nakit akışları, gelir katsayıları…" at bounding box center [429, 362] width 490 height 69
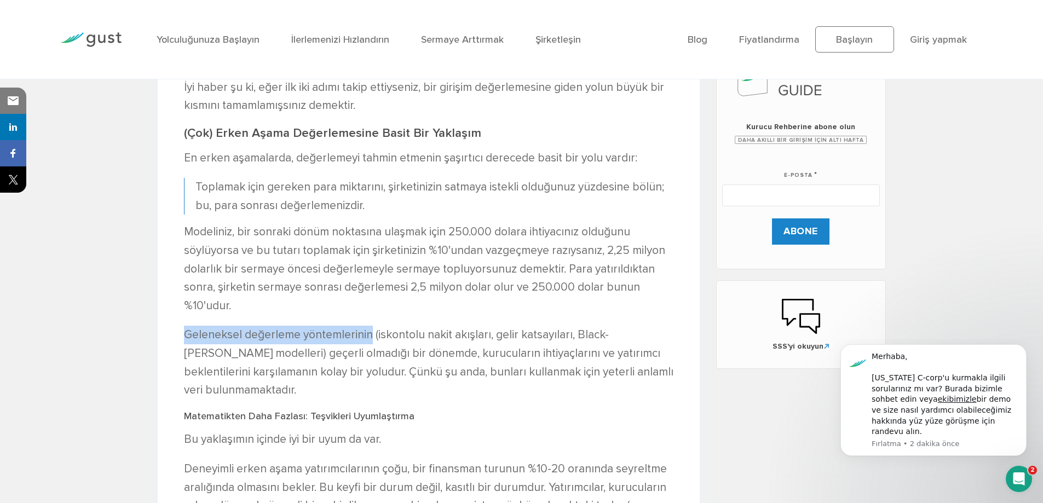
click at [369, 334] on font "Geleneksel değerleme yöntemlerinin (iskontolu nakit akışları, gelir katsayıları…" at bounding box center [429, 362] width 490 height 69
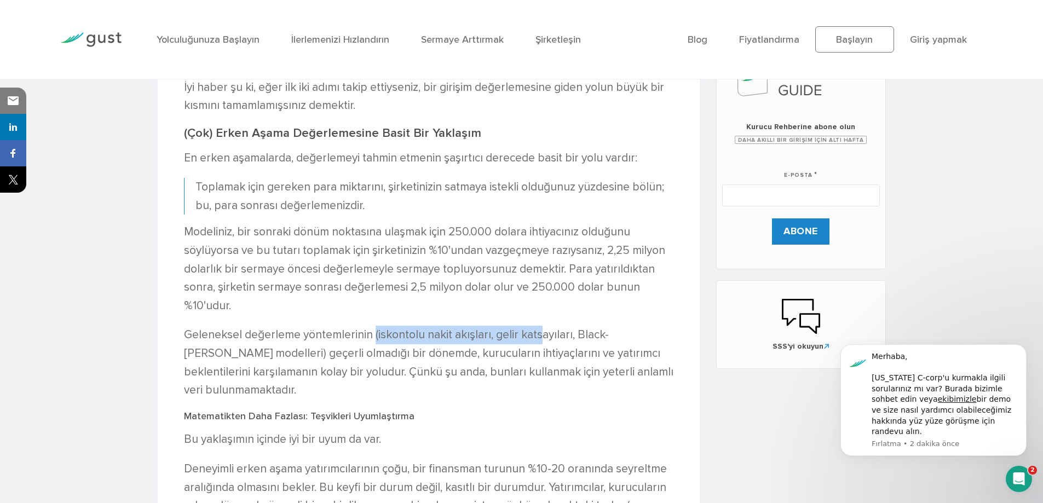
drag, startPoint x: 372, startPoint y: 334, endPoint x: 538, endPoint y: 334, distance: 166.0
click at [538, 334] on font "Geleneksel değerleme yöntemlerinin (iskontolu nakit akışları, gelir katsayıları…" at bounding box center [429, 362] width 490 height 69
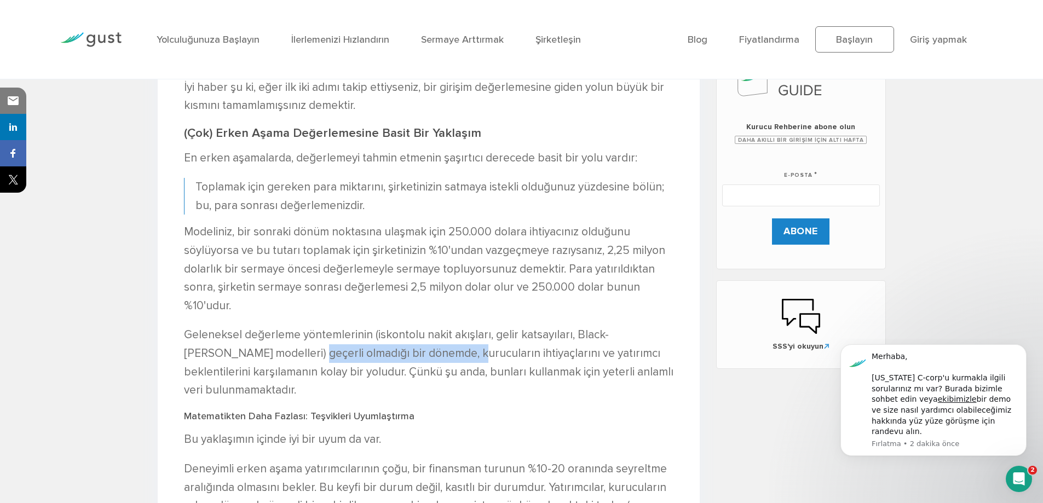
drag, startPoint x: 274, startPoint y: 355, endPoint x: 429, endPoint y: 353, distance: 155.6
click at [429, 353] on font "Geleneksel değerleme yöntemlerinin (iskontolu nakit akışları, gelir katsayıları…" at bounding box center [429, 362] width 490 height 69
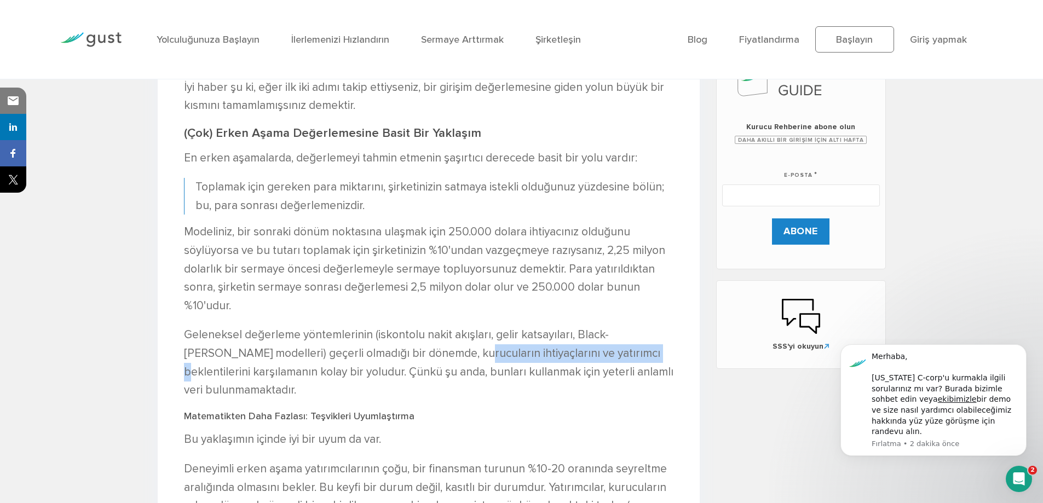
drag, startPoint x: 432, startPoint y: 353, endPoint x: 607, endPoint y: 353, distance: 175.3
click at [607, 353] on font "Geleneksel değerleme yöntemlerinin (iskontolu nakit akışları, gelir katsayıları…" at bounding box center [429, 362] width 490 height 69
drag, startPoint x: 610, startPoint y: 353, endPoint x: 658, endPoint y: 352, distance: 47.7
click at [658, 352] on font "Geleneksel değerleme yöntemlerinin (iskontolu nakit akışları, gelir katsayıları…" at bounding box center [429, 362] width 490 height 69
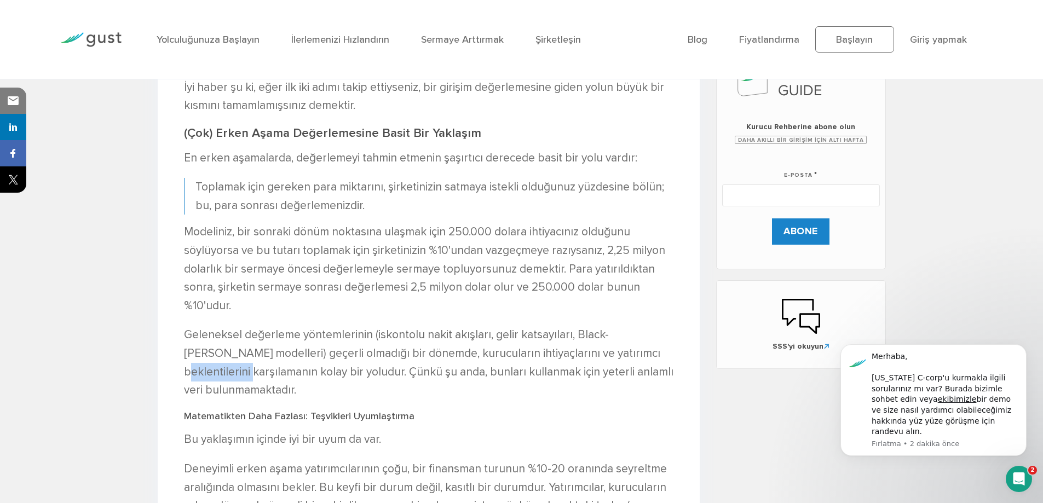
click at [658, 352] on font "Geleneksel değerleme yöntemlerinin (iskontolu nakit akışları, gelir katsayıları…" at bounding box center [429, 362] width 490 height 69
drag, startPoint x: 247, startPoint y: 371, endPoint x: 345, endPoint y: 374, distance: 98.1
click at [345, 374] on font "Geleneksel değerleme yöntemlerinin (iskontolu nakit akışları, gelir katsayıları…" at bounding box center [429, 362] width 490 height 69
drag, startPoint x: 347, startPoint y: 374, endPoint x: 593, endPoint y: 372, distance: 245.9
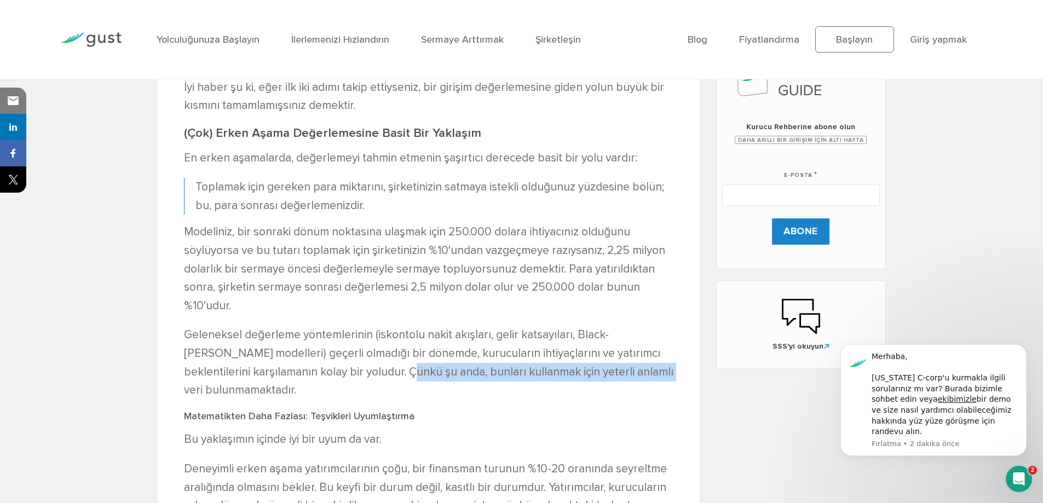
click at [593, 372] on font "Geleneksel değerleme yöntemlerinin (iskontolu nakit akışları, gelir katsayıları…" at bounding box center [429, 362] width 490 height 69
drag, startPoint x: 595, startPoint y: 372, endPoint x: 636, endPoint y: 375, distance: 41.2
click at [636, 375] on p "Geleneksel değerleme yöntemlerinin (iskontolu nakit akışları, gelir katsayıları…" at bounding box center [429, 362] width 490 height 73
click at [638, 375] on p "Geleneksel değerleme yöntemlerinin (iskontolu nakit akışları, gelir katsayıları…" at bounding box center [429, 362] width 490 height 73
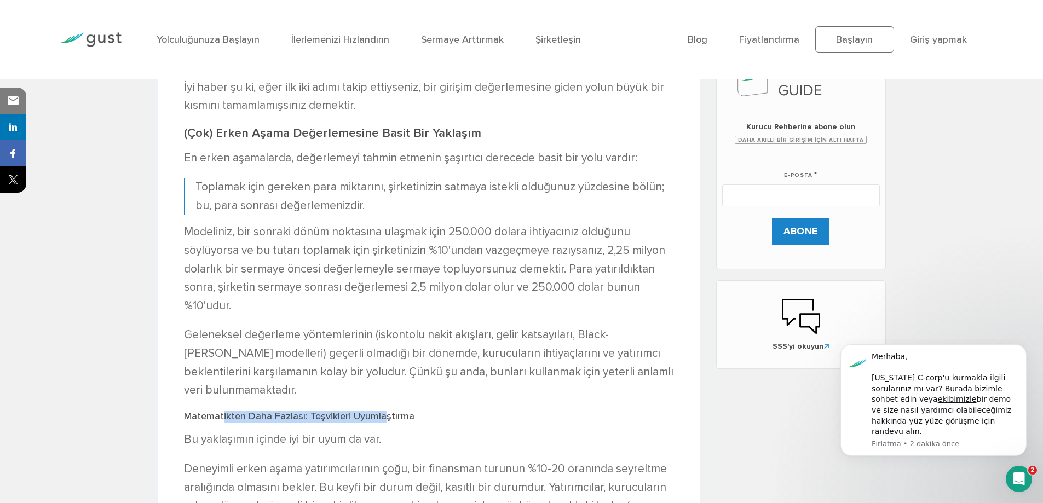
drag, startPoint x: 224, startPoint y: 417, endPoint x: 383, endPoint y: 417, distance: 159.4
click at [383, 417] on font "Matematikten Daha Fazlası: Teşvikleri Uyumlaştırma" at bounding box center [299, 417] width 231 height 12
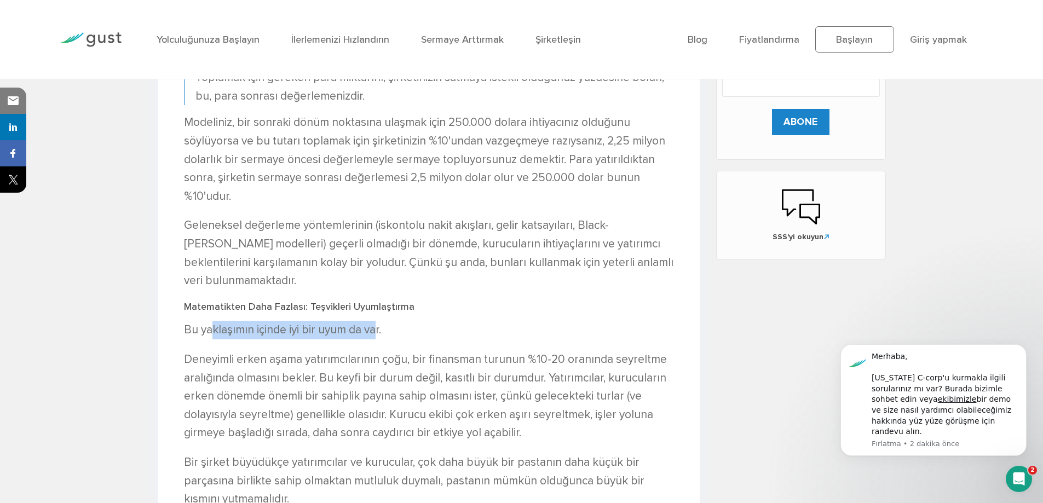
drag, startPoint x: 276, startPoint y: 323, endPoint x: 375, endPoint y: 325, distance: 99.2
click at [375, 325] on p "Bu yaklaşımın içinde iyi bir uyum da var." at bounding box center [429, 330] width 490 height 19
click at [375, 325] on font "Bu yaklaşımın içinde iyi bir uyum da var." at bounding box center [282, 330] width 197 height 14
drag, startPoint x: 303, startPoint y: 363, endPoint x: 392, endPoint y: 361, distance: 88.8
click at [392, 361] on font "Deneyimli erken aşama yatırımcılarının çoğu, bir finansman turunun %10-20 oranı…" at bounding box center [425, 396] width 483 height 87
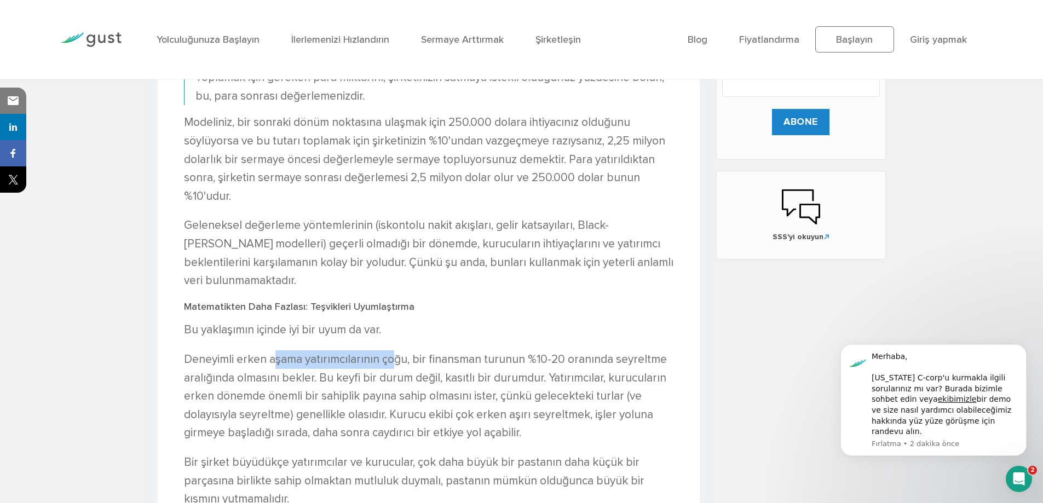
click at [392, 361] on font "Deneyimli erken aşama yatırımcılarının çoğu, bir finansman turunun %10-20 oranı…" at bounding box center [425, 396] width 483 height 87
drag, startPoint x: 408, startPoint y: 360, endPoint x: 534, endPoint y: 364, distance: 125.5
click at [534, 364] on font "Deneyimli erken aşama yatırımcılarının çoğu, bir finansman turunun %10-20 oranı…" at bounding box center [425, 396] width 483 height 87
drag, startPoint x: 546, startPoint y: 363, endPoint x: 655, endPoint y: 363, distance: 108.5
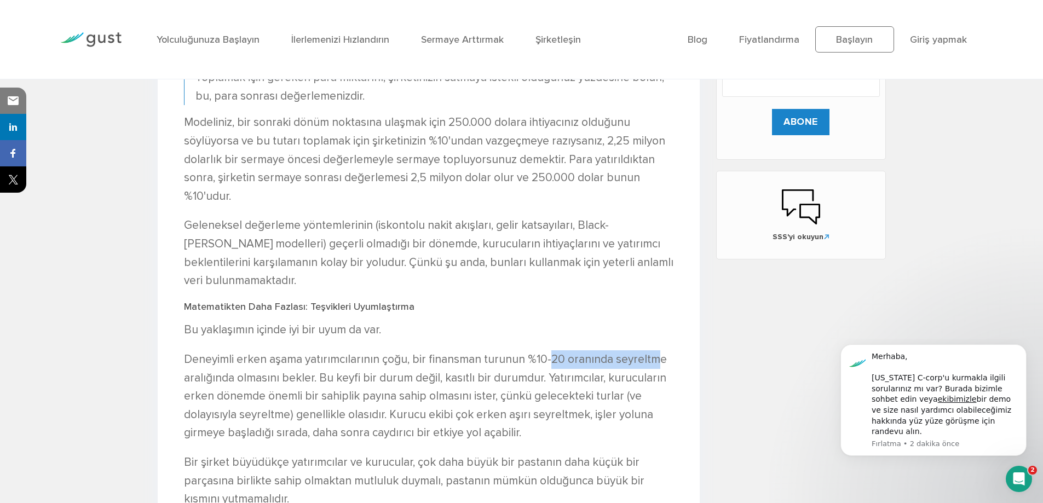
click at [655, 363] on font "Deneyimli erken aşama yatırımcılarının çoğu, bir finansman turunun %10-20 oranı…" at bounding box center [425, 396] width 483 height 87
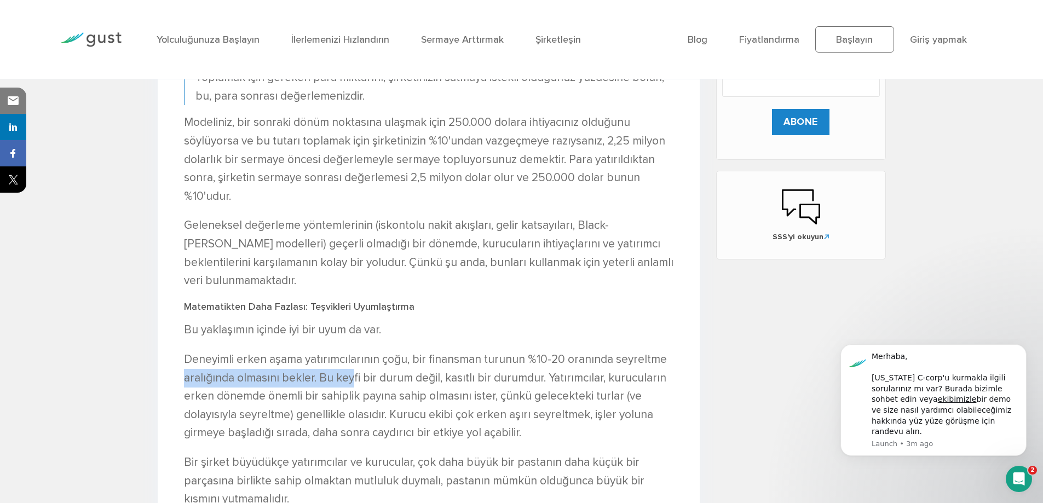
drag, startPoint x: 186, startPoint y: 382, endPoint x: 353, endPoint y: 381, distance: 167.1
click at [353, 381] on font "Deneyimli erken aşama yatırımcılarının çoğu, bir finansman turunun %10-20 oranı…" at bounding box center [425, 396] width 483 height 87
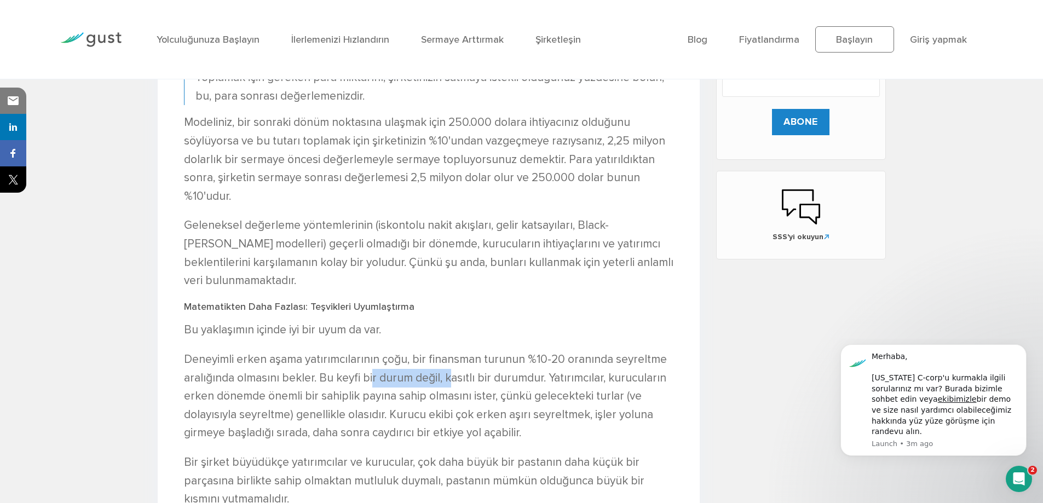
drag, startPoint x: 370, startPoint y: 381, endPoint x: 445, endPoint y: 380, distance: 75.6
click at [445, 380] on font "Deneyimli erken aşama yatırımcılarının çoğu, bir finansman turunun %10-20 oranı…" at bounding box center [425, 396] width 483 height 87
drag, startPoint x: 484, startPoint y: 382, endPoint x: 541, endPoint y: 382, distance: 57.0
click at [541, 382] on font "Deneyimli erken aşama yatırımcılarının çoğu, bir finansman turunun %10-20 oranı…" at bounding box center [425, 396] width 483 height 87
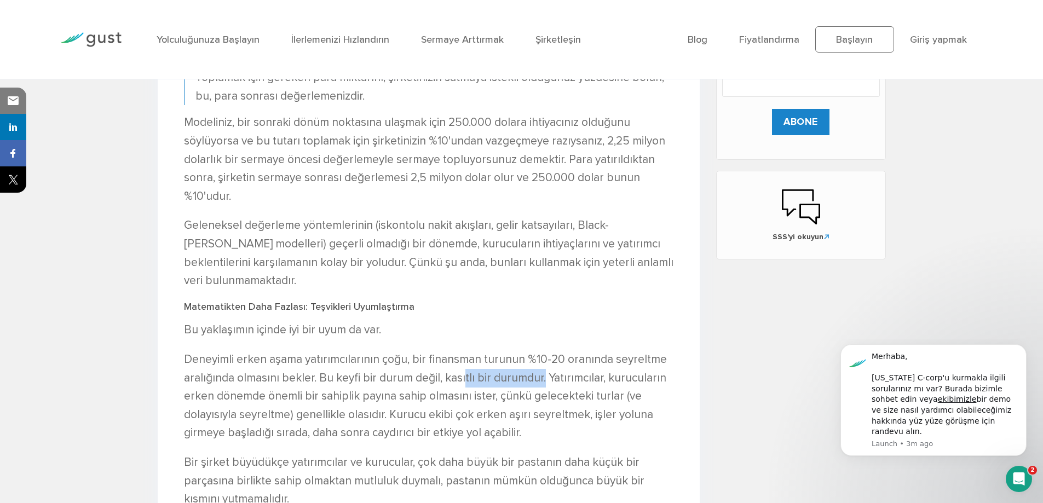
click at [541, 382] on font "Deneyimli erken aşama yatırımcılarının çoğu, bir finansman turunun %10-20 oranı…" at bounding box center [425, 396] width 483 height 87
drag, startPoint x: 550, startPoint y: 382, endPoint x: 657, endPoint y: 382, distance: 106.3
click at [657, 382] on font "Deneyimli erken aşama yatırımcılarının çoğu, bir finansman turunun %10-20 oranı…" at bounding box center [425, 396] width 483 height 87
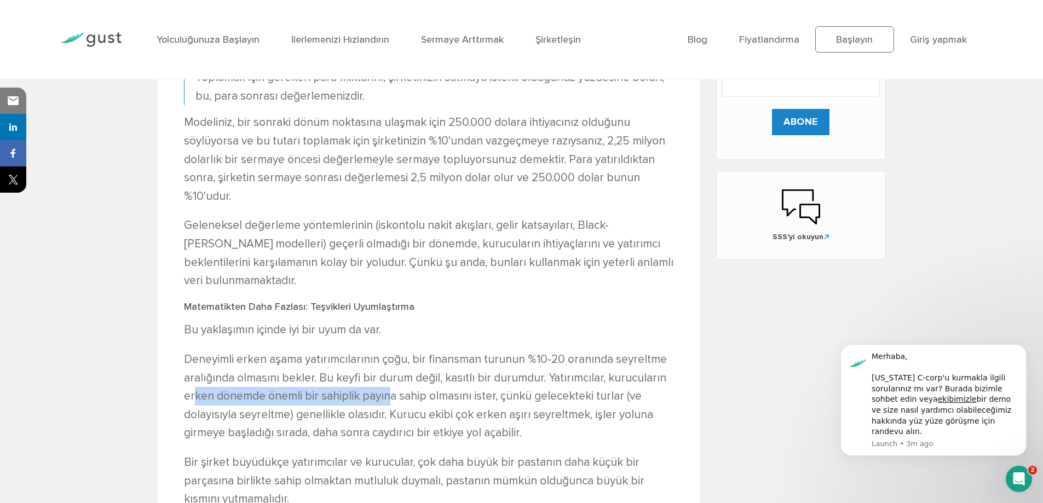
drag, startPoint x: 216, startPoint y: 397, endPoint x: 390, endPoint y: 403, distance: 173.7
click at [390, 403] on font "Deneyimli erken aşama yatırımcılarının çoğu, bir finansman turunun %10-20 oranı…" at bounding box center [425, 396] width 483 height 87
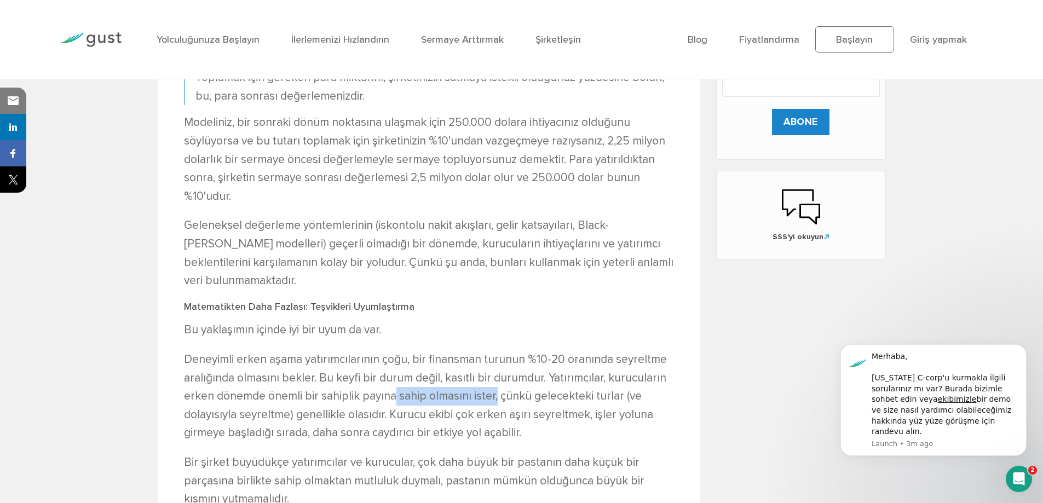
drag, startPoint x: 395, startPoint y: 402, endPoint x: 496, endPoint y: 400, distance: 100.3
click at [496, 400] on font "Deneyimli erken aşama yatırımcılarının çoğu, bir finansman turunun %10-20 oranı…" at bounding box center [425, 396] width 483 height 87
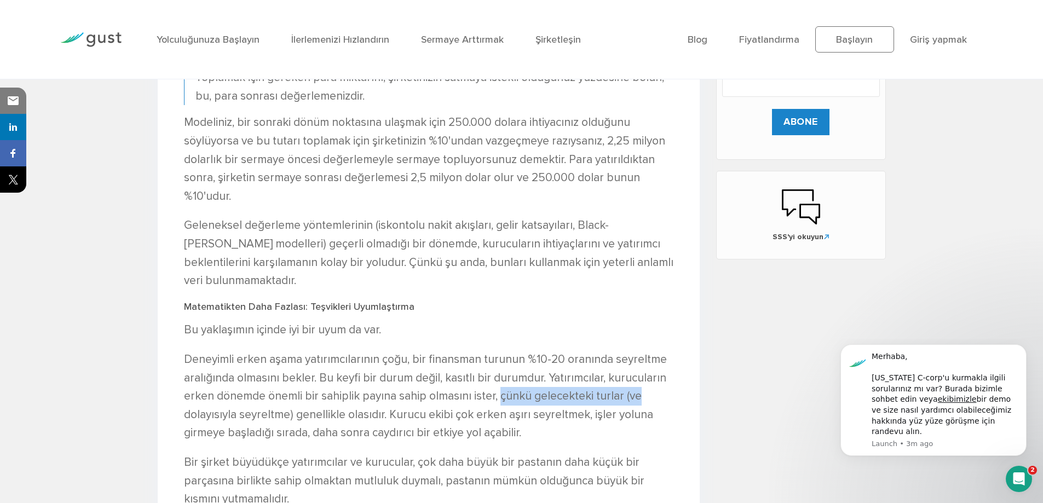
drag, startPoint x: 499, startPoint y: 398, endPoint x: 640, endPoint y: 399, distance: 140.8
click at [640, 399] on p "Deneyimli erken aşama yatırımcılarının çoğu, bir finansman turunun %10-20 oranı…" at bounding box center [429, 397] width 490 height 92
drag, startPoint x: 293, startPoint y: 419, endPoint x: 390, endPoint y: 416, distance: 97.0
click at [390, 416] on font "Deneyimli erken aşama yatırımcılarının çoğu, bir finansman turunun %10-20 oranı…" at bounding box center [425, 396] width 483 height 87
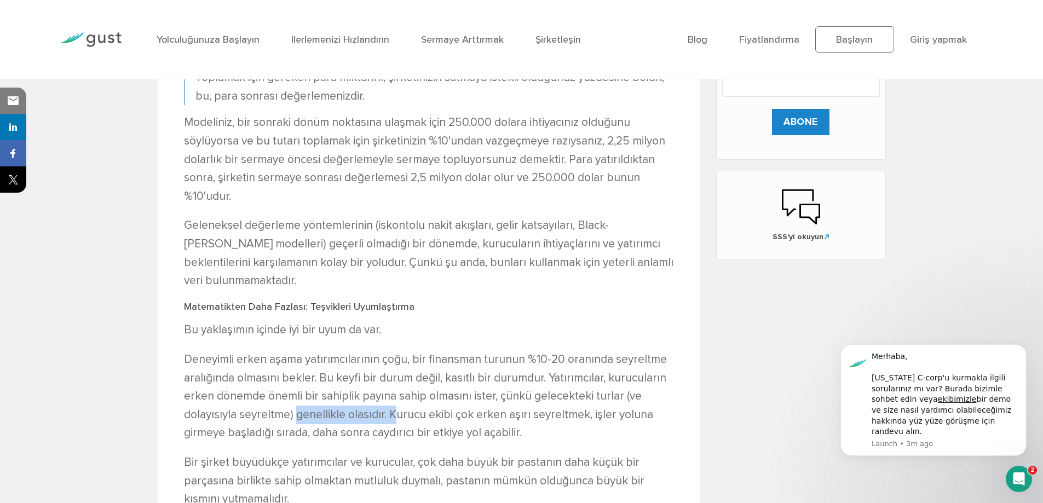
click at [389, 416] on font "Deneyimli erken aşama yatırımcılarının çoğu, bir finansman turunun %10-20 oranı…" at bounding box center [425, 396] width 483 height 87
click at [389, 418] on font "Deneyimli erken aşama yatırımcılarının çoğu, bir finansman turunun %10-20 oranı…" at bounding box center [425, 396] width 483 height 87
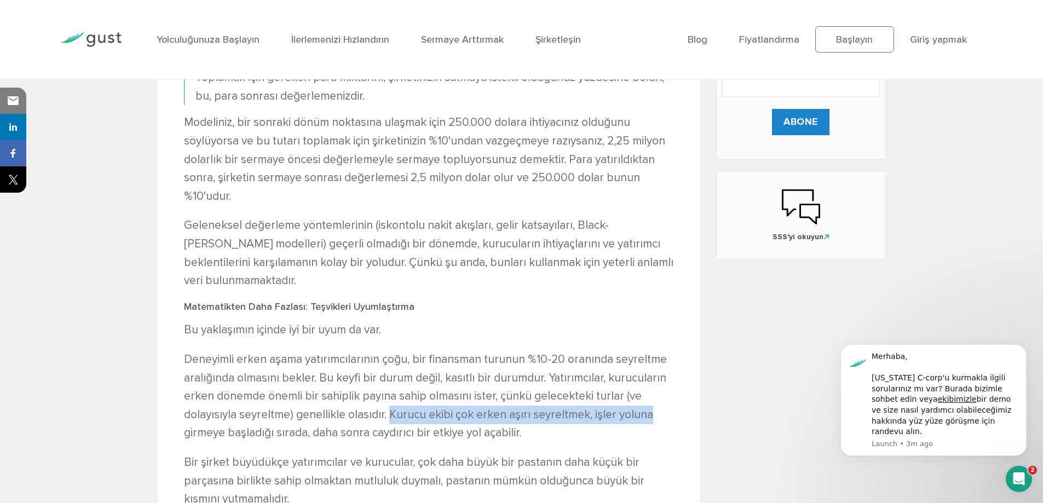
drag, startPoint x: 389, startPoint y: 415, endPoint x: 678, endPoint y: 415, distance: 288.1
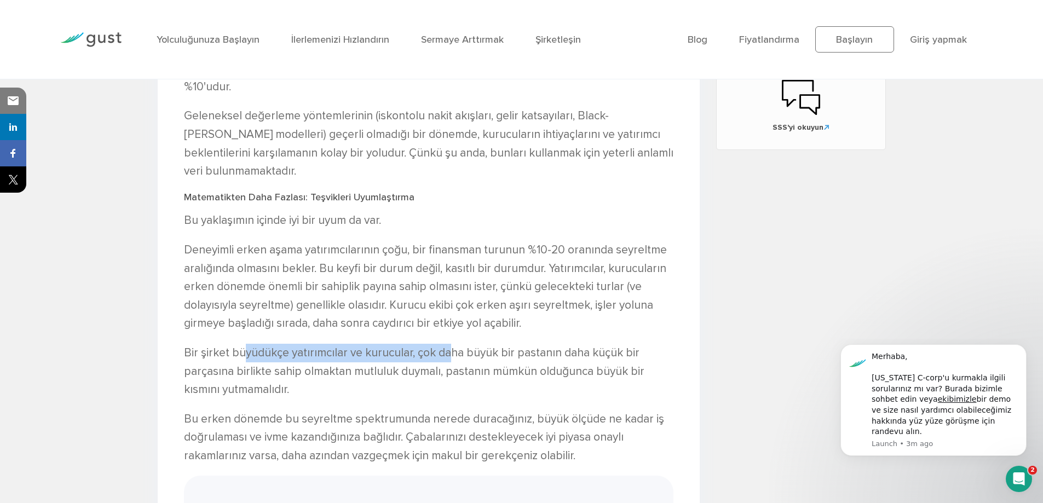
drag, startPoint x: 293, startPoint y: 355, endPoint x: 449, endPoint y: 355, distance: 156.1
click at [449, 355] on font "Bir şirket büyüdükçe yatırımcılar ve kurucular, çok daha büyük bir pastanın dah…" at bounding box center [414, 371] width 461 height 50
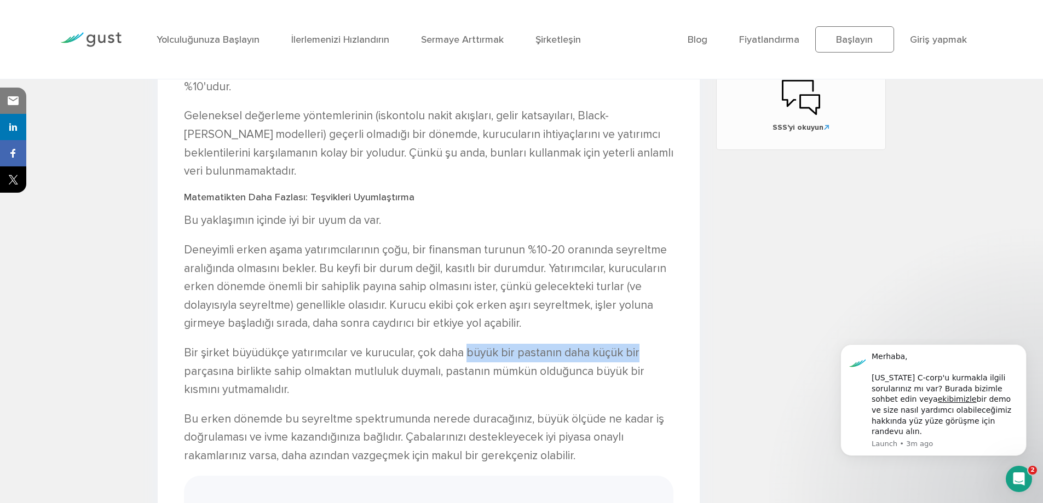
drag, startPoint x: 520, startPoint y: 355, endPoint x: 661, endPoint y: 355, distance: 140.8
click at [661, 355] on p "Bir şirket büyüdükçe yatırımcılar ve kurucular, çok daha büyük bir pastanın dah…" at bounding box center [429, 371] width 490 height 55
drag, startPoint x: 468, startPoint y: 352, endPoint x: 651, endPoint y: 352, distance: 183.0
click at [651, 352] on p "Bir şirket büyüdükçe yatırımcılar ve kurucular, çok daha büyük bir pastanın dah…" at bounding box center [429, 371] width 490 height 55
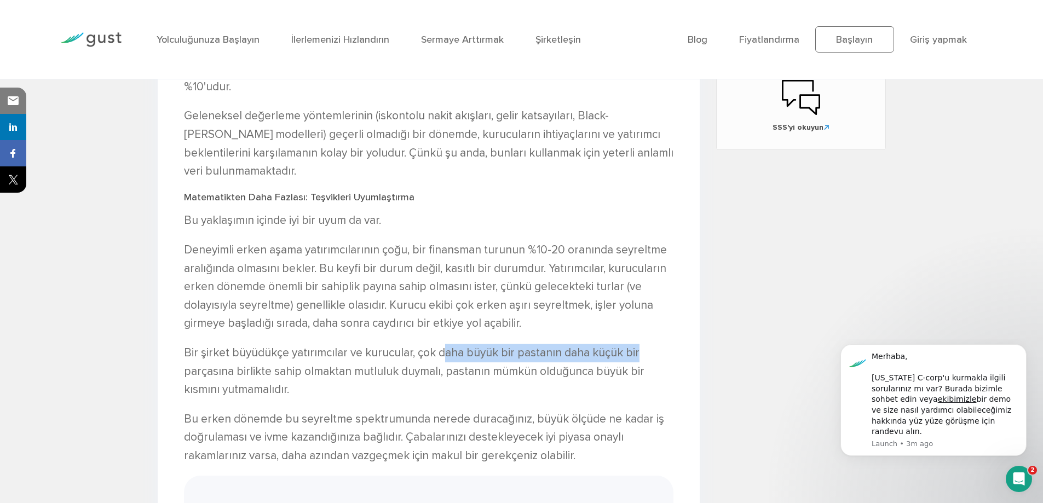
click at [651, 352] on p "Bir şirket büyüdükçe yatırımcılar ve kurucular, çok daha büyük bir pastanın dah…" at bounding box center [429, 371] width 490 height 55
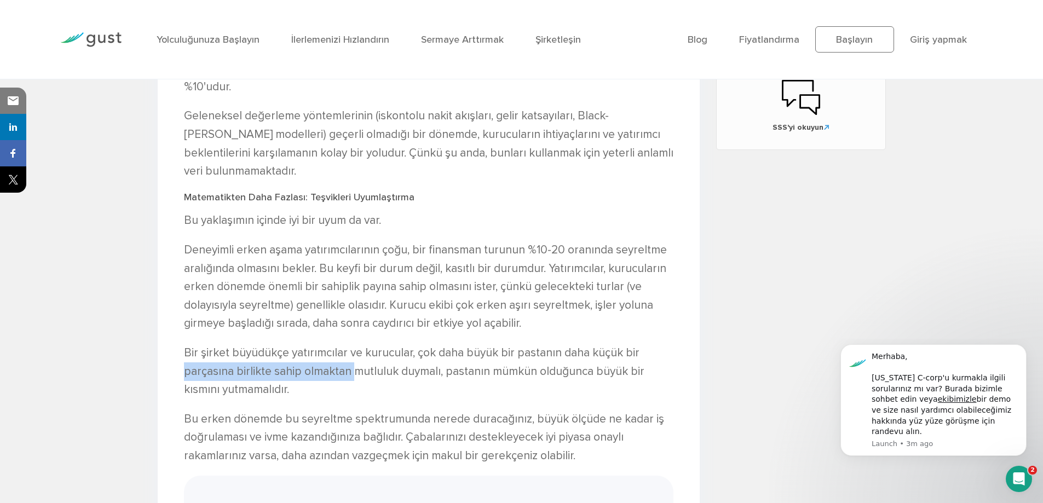
drag, startPoint x: 240, startPoint y: 371, endPoint x: 352, endPoint y: 371, distance: 111.2
click at [352, 371] on font "Bir şirket büyüdükçe yatırımcılar ve kurucular, çok daha büyük bir pastanın dah…" at bounding box center [414, 371] width 461 height 50
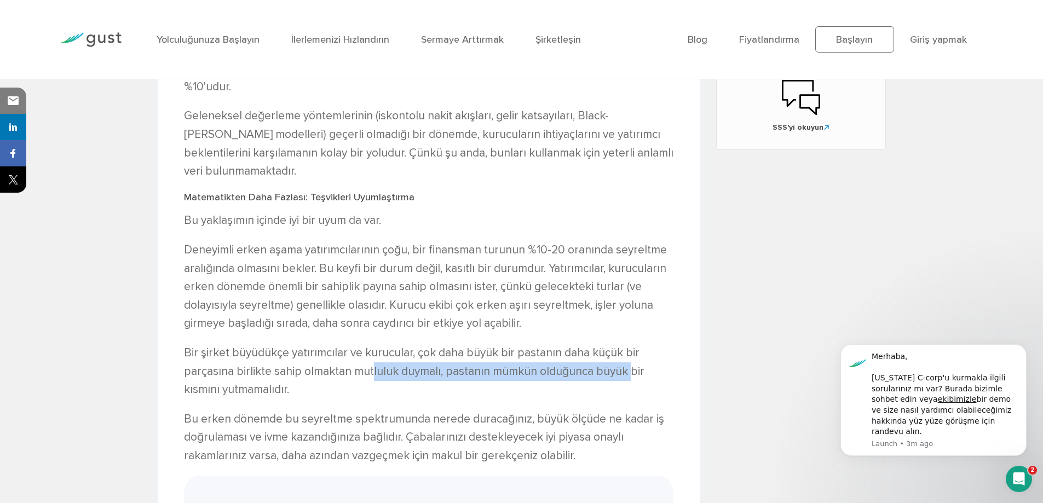
drag, startPoint x: 374, startPoint y: 371, endPoint x: 624, endPoint y: 374, distance: 250.9
click at [624, 374] on font "Bir şirket büyüdükçe yatırımcılar ve kurucular, çok daha büyük bir pastanın dah…" at bounding box center [414, 371] width 461 height 50
drag, startPoint x: 639, startPoint y: 374, endPoint x: 449, endPoint y: 372, distance: 190.1
click at [449, 372] on p "Bir şirket büyüdükçe yatırımcılar ve kurucular, çok daha büyük bir pastanın dah…" at bounding box center [429, 371] width 490 height 55
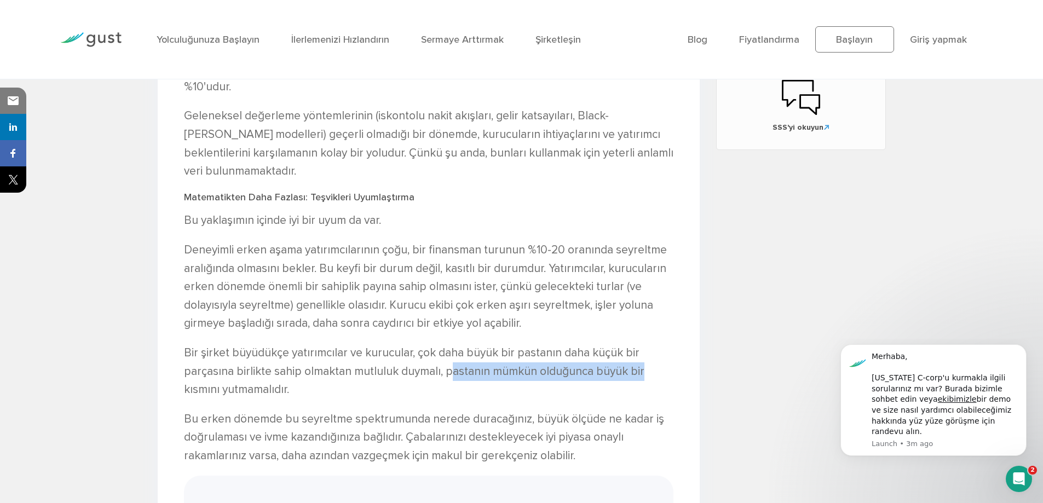
click at [449, 372] on font "Bir şirket büyüdükçe yatırımcılar ve kurucular, çok daha büyük bir pastanın dah…" at bounding box center [414, 371] width 461 height 50
drag, startPoint x: 182, startPoint y: 388, endPoint x: 283, endPoint y: 395, distance: 101.5
click at [283, 395] on font "Bir şirket büyüdükçe yatırımcılar ve kurucular, çok daha büyük bir pastanın dah…" at bounding box center [414, 371] width 461 height 50
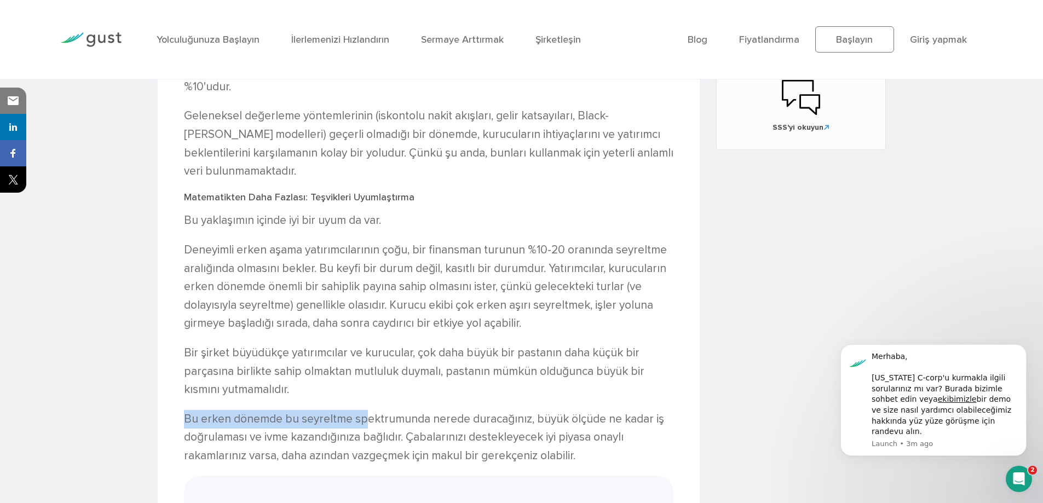
drag, startPoint x: 186, startPoint y: 422, endPoint x: 365, endPoint y: 428, distance: 179.2
click at [365, 428] on p "Bu erken dönemde bu seyreltme spektrumunda nerede duracağınız, büyük ölçüde ne …" at bounding box center [429, 437] width 490 height 55
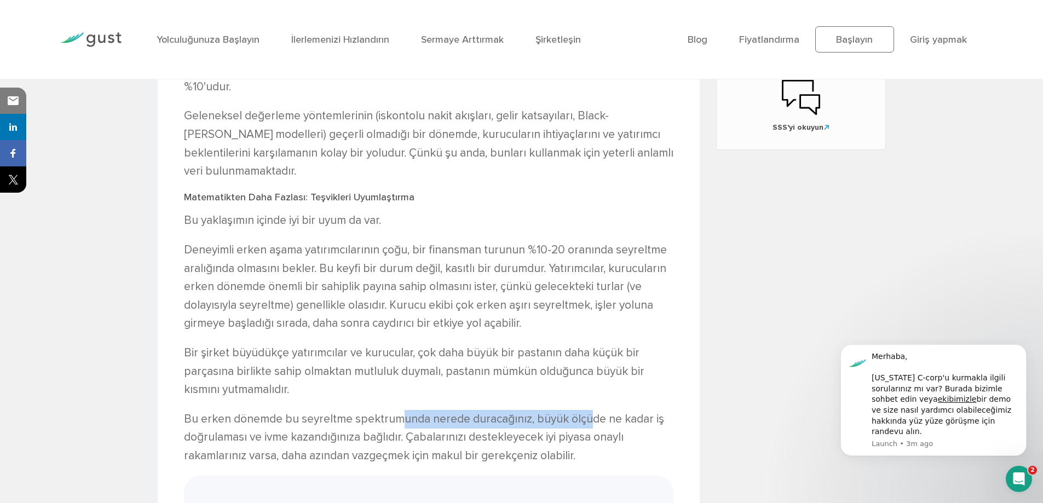
drag, startPoint x: 397, startPoint y: 423, endPoint x: 584, endPoint y: 423, distance: 187.3
click at [584, 423] on font "Bu erken dönemde bu seyreltme spektrumunda nerede duracağınız, büyük ölçüde ne …" at bounding box center [424, 437] width 480 height 50
drag, startPoint x: 536, startPoint y: 415, endPoint x: 670, endPoint y: 421, distance: 133.8
click at [670, 421] on p "Bu erken dönemde bu seyreltme spektrumunda nerede duracağınız, büyük ölçüde ne …" at bounding box center [429, 437] width 490 height 55
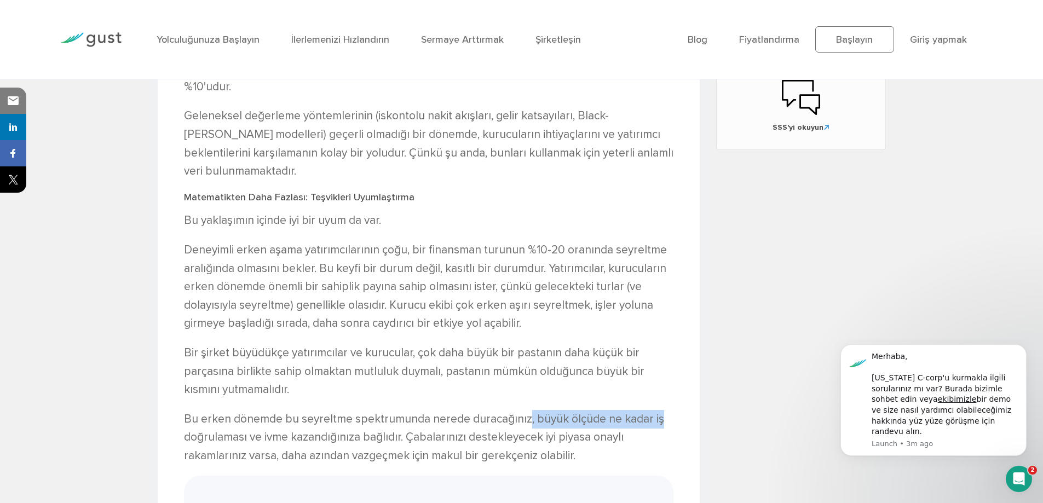
click at [670, 421] on p "Bu erken dönemde bu seyreltme spektrumunda nerede duracağınız, büyük ölçüde ne …" at bounding box center [429, 437] width 490 height 55
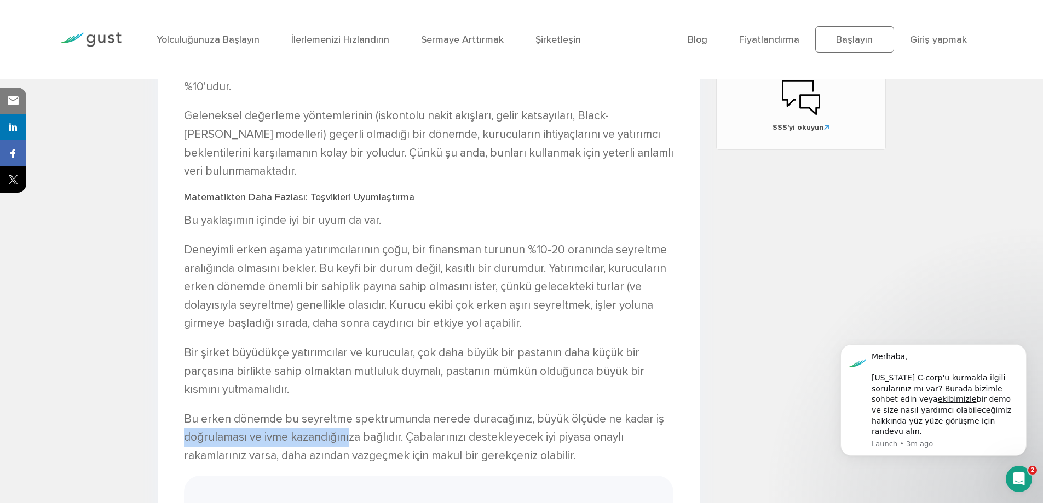
drag
click at [349, 438] on font "Bu erken dönemde bu seyreltme spektrumunda nerede duracağınız, büyük ölçüde ne …" at bounding box center [424, 437] width 480 height 50
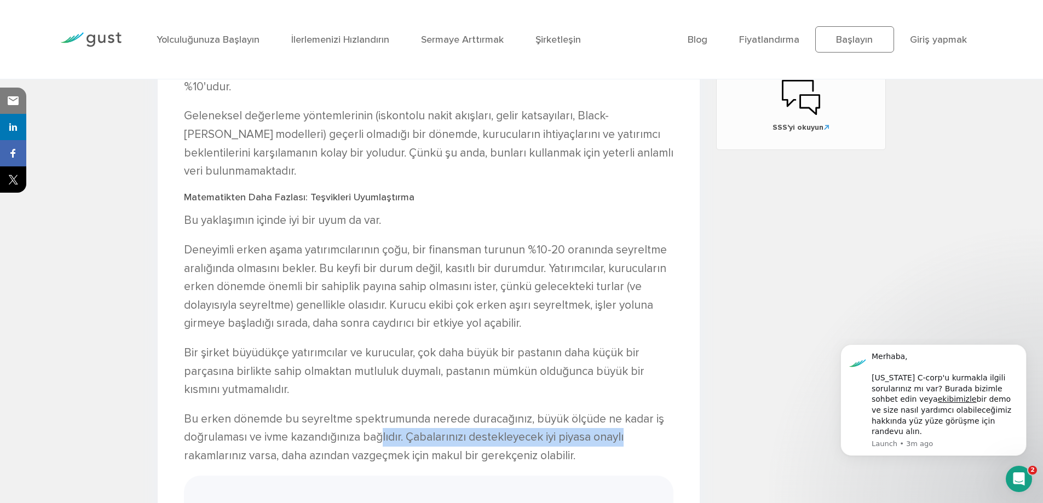
click at [380, 444] on p "Bu erken dönemde bu seyreltme spektrumunda nerede duracağınız, büyük ölçüde ne …" at bounding box center [429, 437] width 490 height 55
click at [380, 444] on font "Bu erken dönemde bu seyreltme spektrumunda nerede duracağınız, büyük ölçüde ne …" at bounding box center [424, 437] width 480 height 50
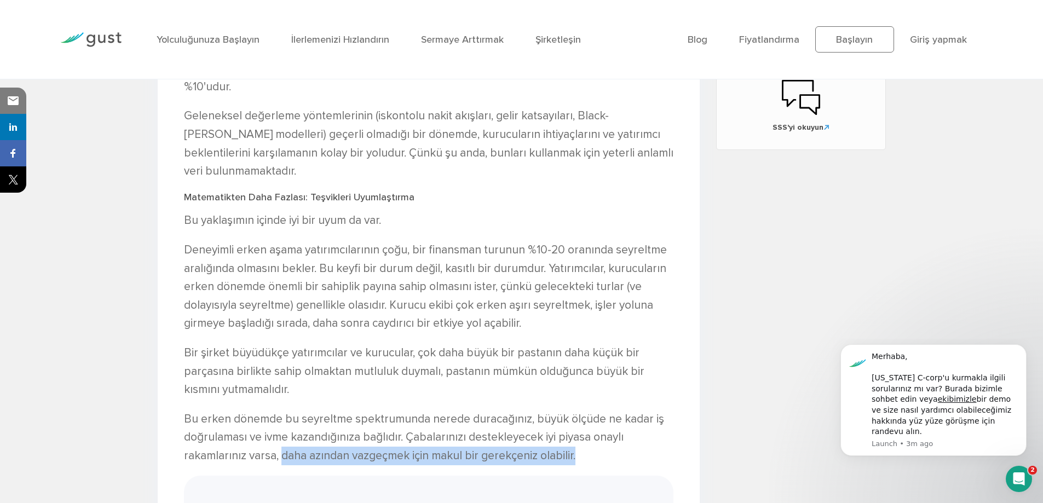
click at [588, 461] on p "Bu erken dönemde bu seyreltme spektrumunda nerede duracağınız, büyük ölçüde ne …" at bounding box center [429, 437] width 490 height 55
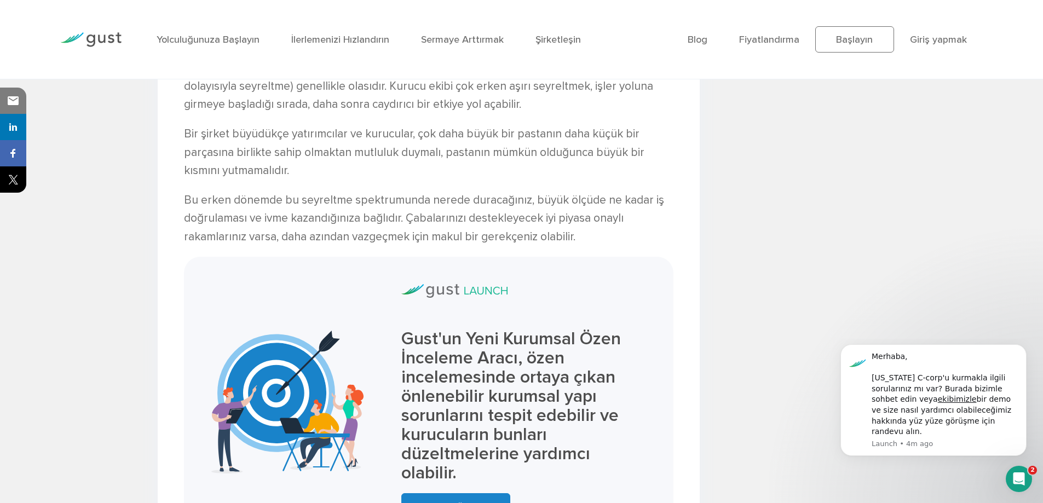
scroll to position [1260, 0]
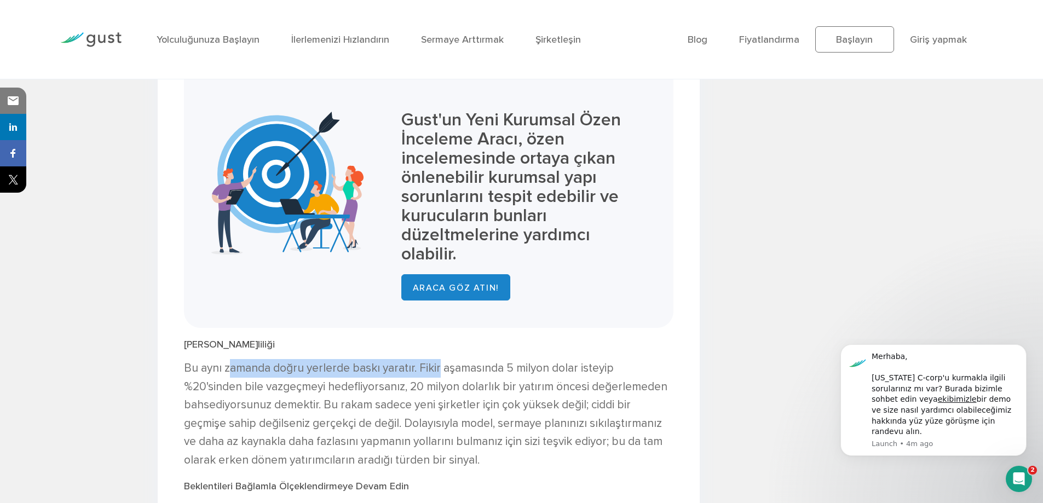
drag, startPoint x: 232, startPoint y: 374, endPoint x: 435, endPoint y: 369, distance: 203.3
click at [435, 369] on font "Bu aynı zamanda doğru yerlerde baskı yaratır. Fikir aşamasında 5 milyon dolar i…" at bounding box center [426, 415] width 484 height 106
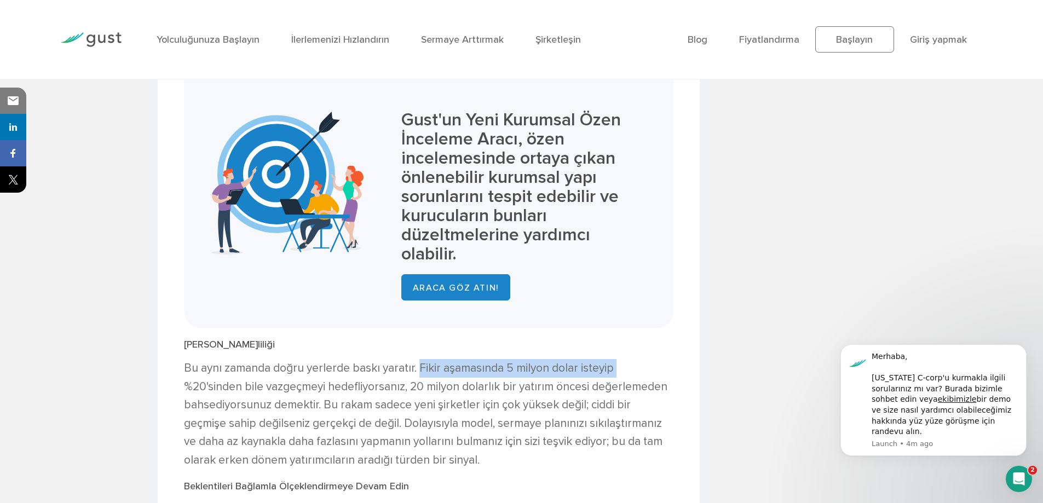
drag, startPoint x: 417, startPoint y: 368, endPoint x: 615, endPoint y: 372, distance: 197.8
click at [615, 372] on font "Bu aynı zamanda doğru yerlerde baskı yaratır. Fikir aşamasında 5 milyon dolar i…" at bounding box center [426, 415] width 484 height 106
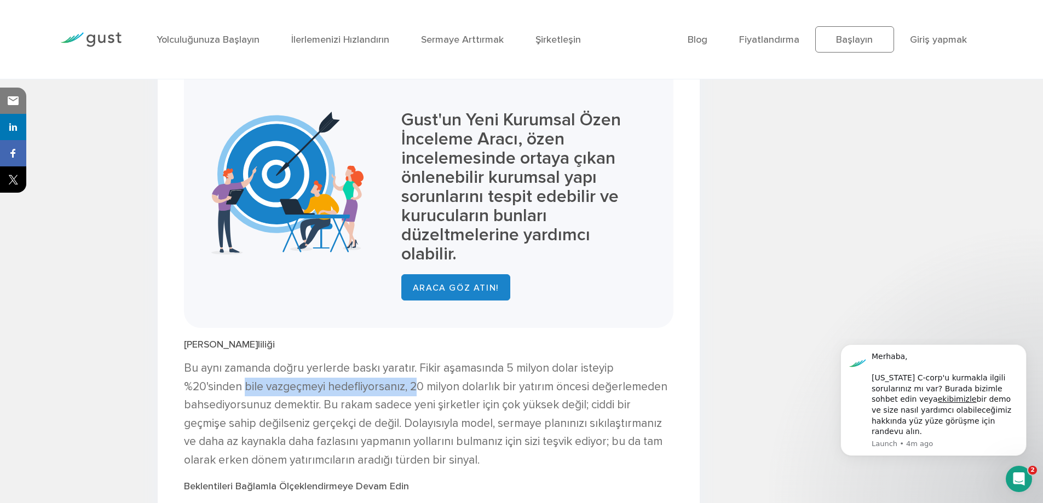
drag, startPoint x: 217, startPoint y: 386, endPoint x: 358, endPoint y: 392, distance: 140.9
click at [358, 392] on font "Bu aynı zamanda doğru yerlerde baskı yaratır. Fikir aşamasında 5 milyon dolar i…" at bounding box center [426, 415] width 484 height 106
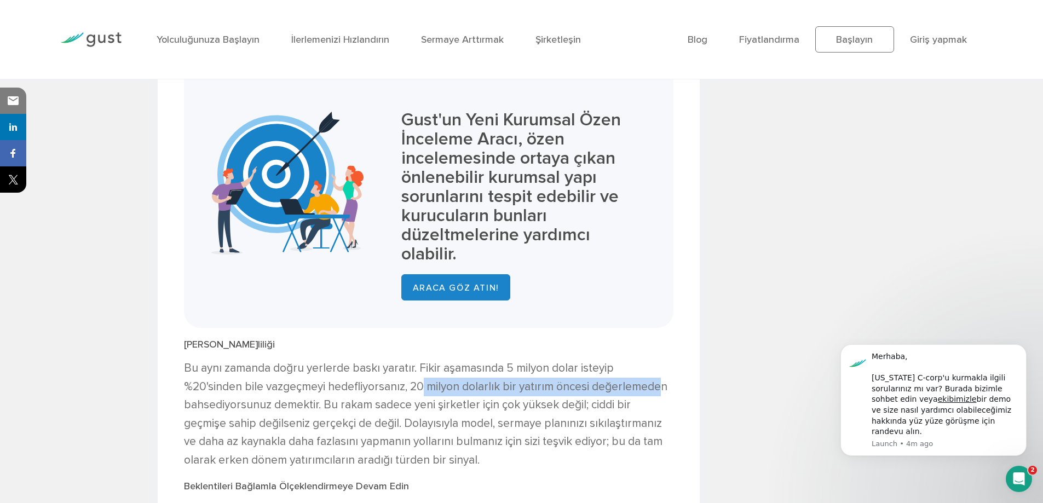
drag, startPoint x: 361, startPoint y: 392, endPoint x: 601, endPoint y: 391, distance: 239.9
click at [601, 391] on font "Bu aynı zamanda doğru yerlerde baskı yaratır. Fikir aşamasında 5 milyon dolar i…" at bounding box center [426, 415] width 484 height 106
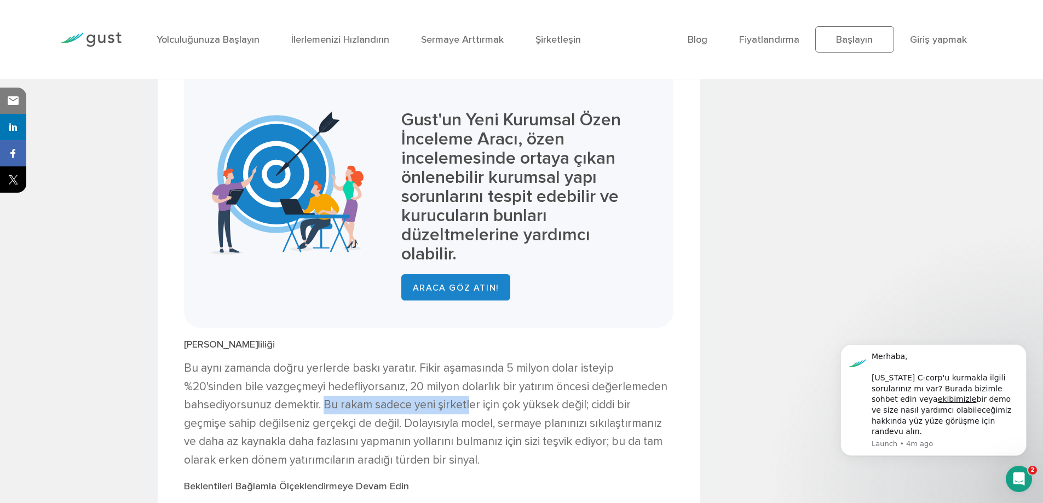
drag, startPoint x: 325, startPoint y: 406, endPoint x: 468, endPoint y: 404, distance: 143.0
click at [468, 404] on font "Bu aynı zamanda doğru yerlerde baskı yaratır. Fikir aşamasında 5 milyon dolar i…" at bounding box center [426, 415] width 484 height 106
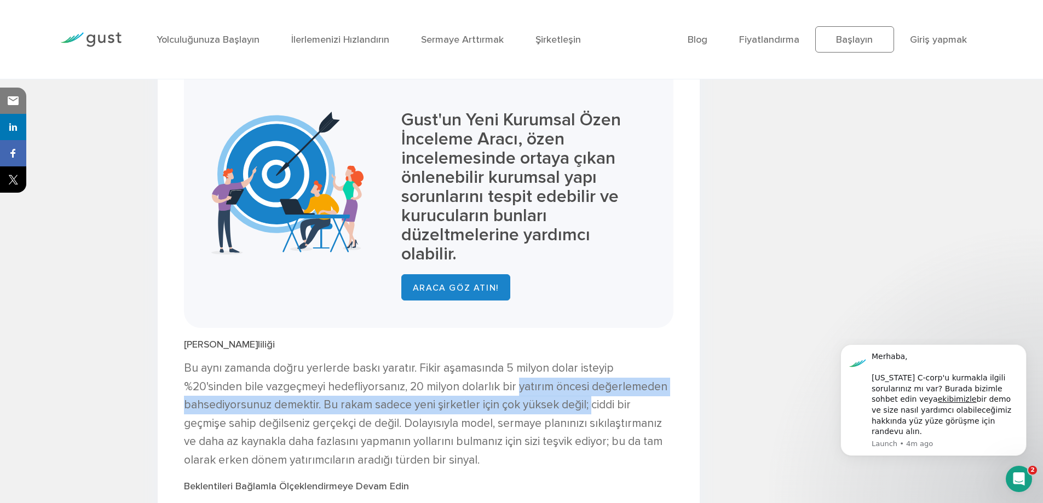
drag, startPoint x: 458, startPoint y: 396, endPoint x: 592, endPoint y: 412, distance: 134.0
click at [592, 412] on p "Bu aynı zamanda doğru yerlerde baskı yaratır. Fikir aşamasında 5 milyon dolar i…" at bounding box center [429, 414] width 490 height 111
click at [592, 412] on font "Bu aynı zamanda doğru yerlerde baskı yaratır. Fikir aşamasında 5 milyon dolar i…" at bounding box center [426, 415] width 484 height 106
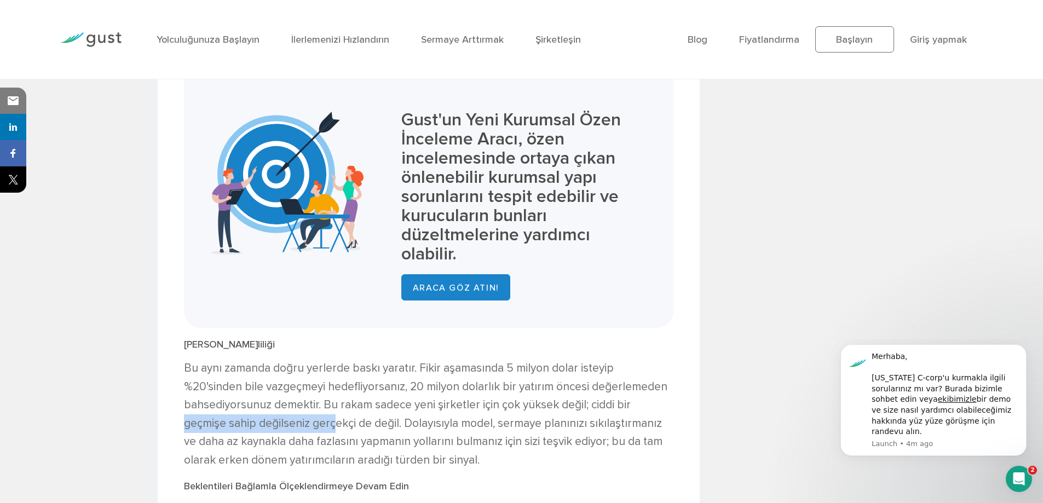
drag, startPoint x: 180, startPoint y: 428, endPoint x: 337, endPoint y: 427, distance: 157.2
click at [337, 427] on div "İlk Değerlemeniz O Kadar Karmaşık Değil - Finansal Projeksiyonlarınızı Kullanın…" at bounding box center [429, 251] width 542 height 2320
click at [337, 427] on font "Bu aynı zamanda doğru yerlerde baskı yaratır. Fikir aşamasında 5 milyon dolar i…" at bounding box center [426, 415] width 484 height 106
drag, startPoint x: 371, startPoint y: 425, endPoint x: 400, endPoint y: 427, distance: 29.7
click at [400, 427] on font "Bu aynı zamanda doğru yerlerde baskı yaratır. Fikir aşamasında 5 milyon dolar i…" at bounding box center [426, 415] width 484 height 106
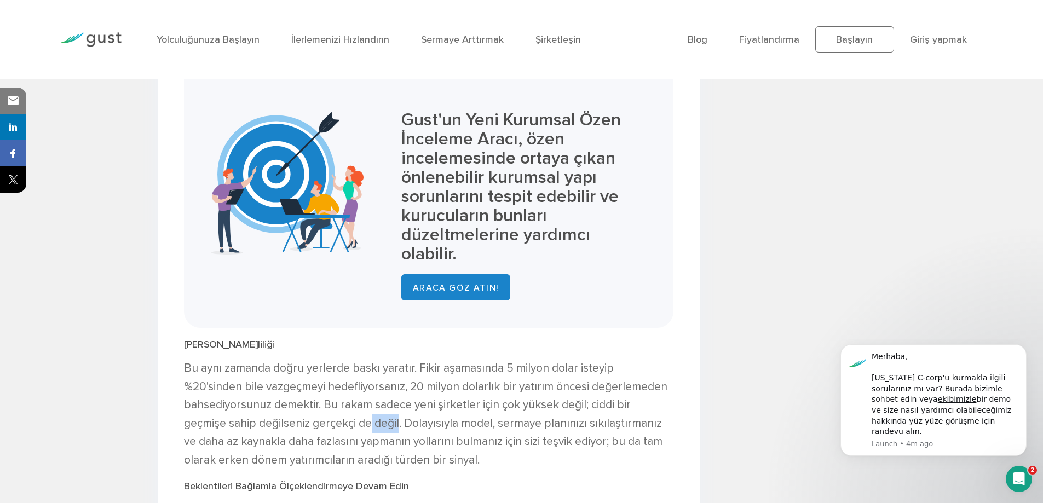
click at [400, 427] on font "Bu aynı zamanda doğru yerlerde baskı yaratır. Fikir aşamasında 5 milyon dolar i…" at bounding box center [426, 415] width 484 height 106
drag, startPoint x: 414, startPoint y: 427, endPoint x: 578, endPoint y: 432, distance: 164.4
click at [578, 432] on p "Bu aynı zamanda doğru yerlerde baskı yaratır. Fikir aşamasında 5 milyon dolar i…" at bounding box center [429, 414] width 490 height 111
drag, startPoint x: 610, startPoint y: 426, endPoint x: 669, endPoint y: 428, distance: 59.7
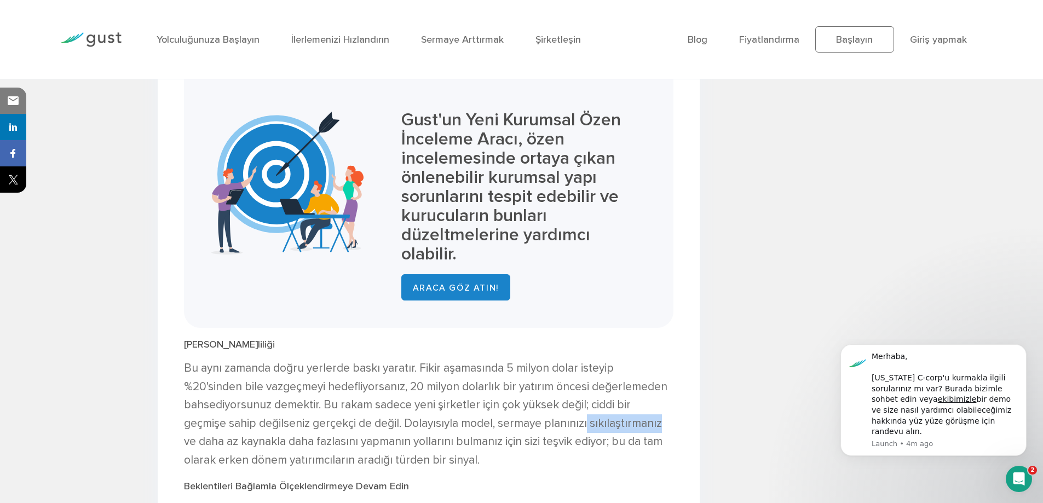
click at [669, 428] on p "Bu aynı zamanda doğru yerlerde baskı yaratır. Fikir aşamasında 5 milyon dolar i…" at bounding box center [429, 414] width 490 height 111
click at [753, 33] on li "Fiyatlandırma" at bounding box center [769, 39] width 60 height 15
